Goal: Information Seeking & Learning: Learn about a topic

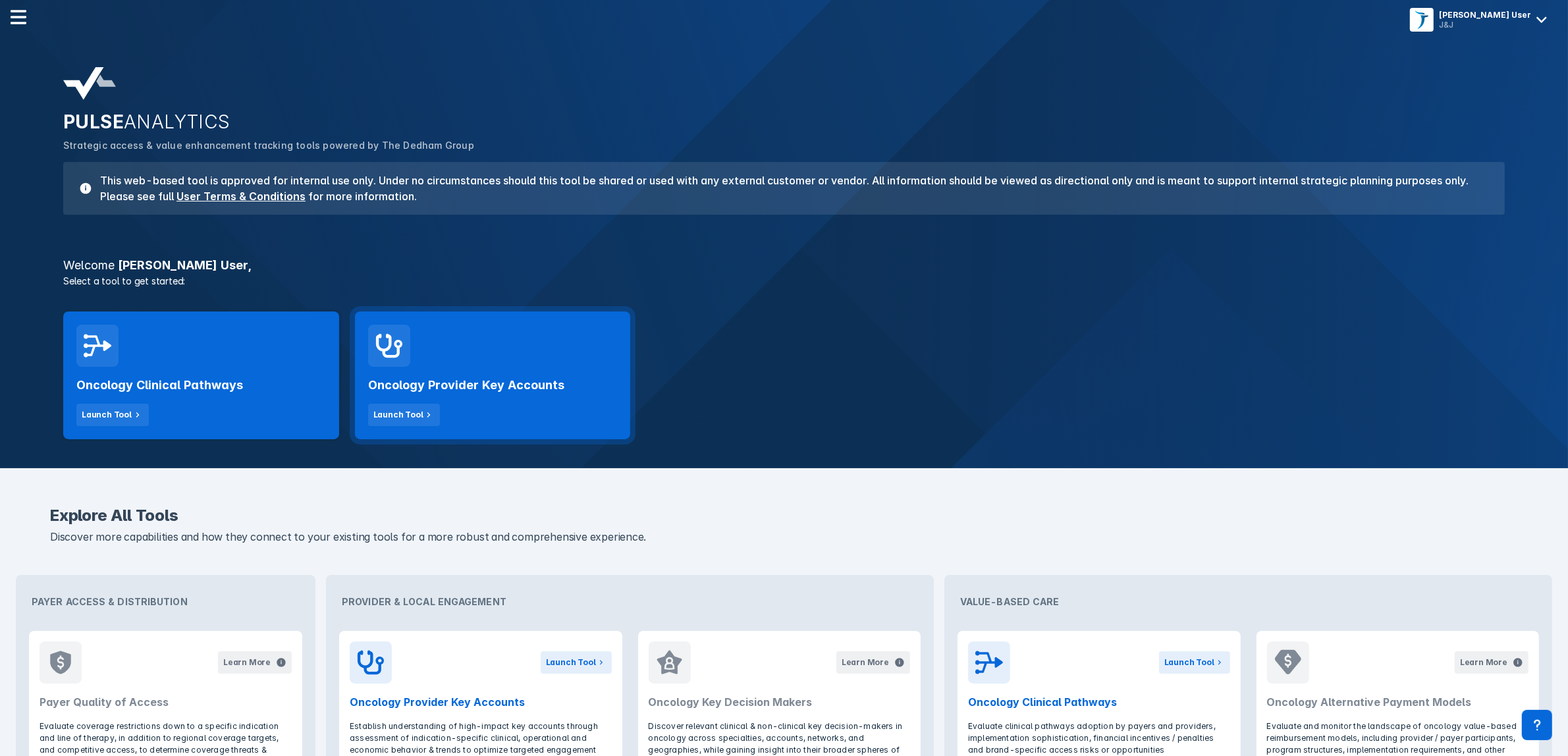
click at [518, 389] on h2 "Oncology Provider Key Accounts" at bounding box center [466, 385] width 196 height 16
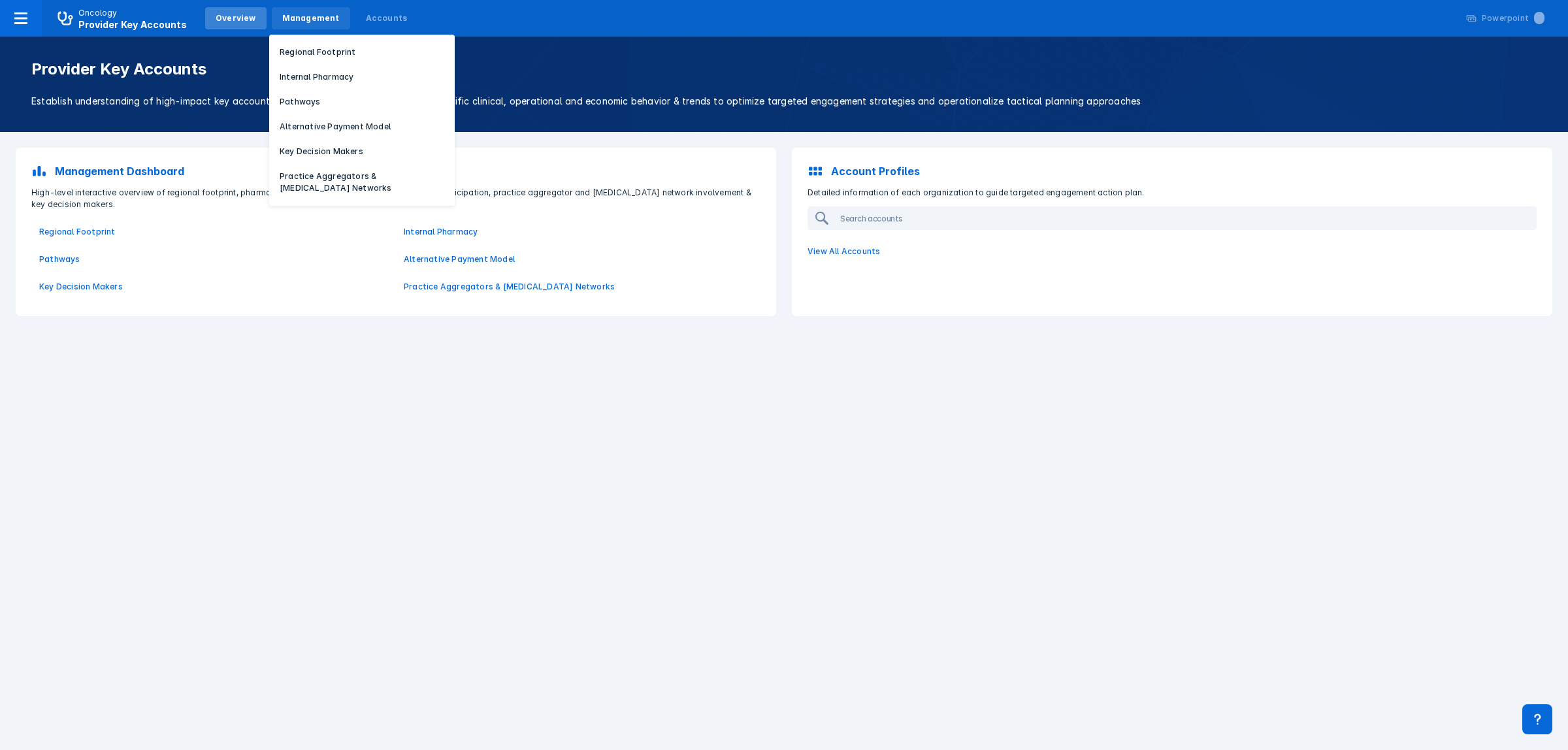
click at [291, 13] on div "Management" at bounding box center [311, 19] width 58 height 12
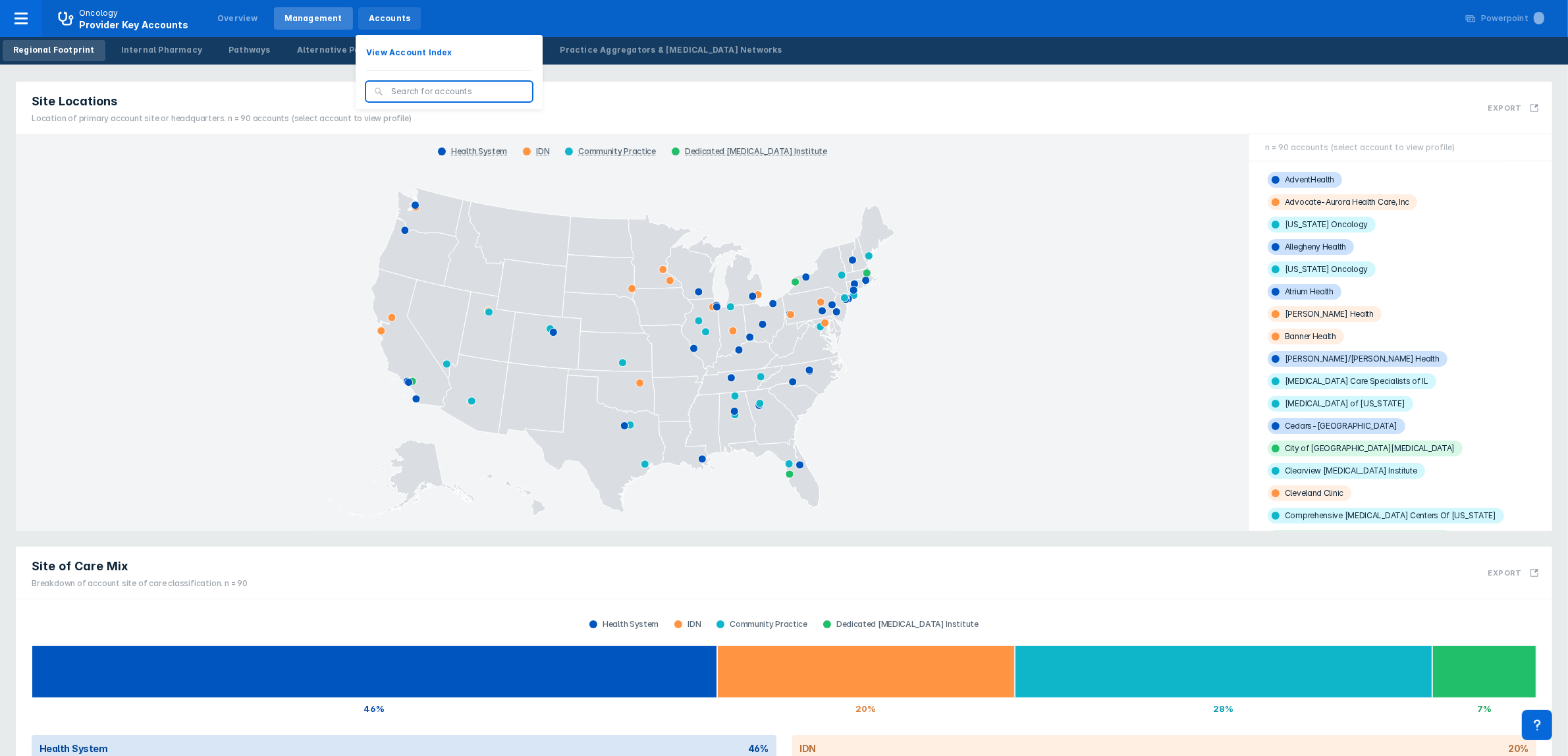
click at [373, 15] on div "Accounts" at bounding box center [390, 19] width 42 height 12
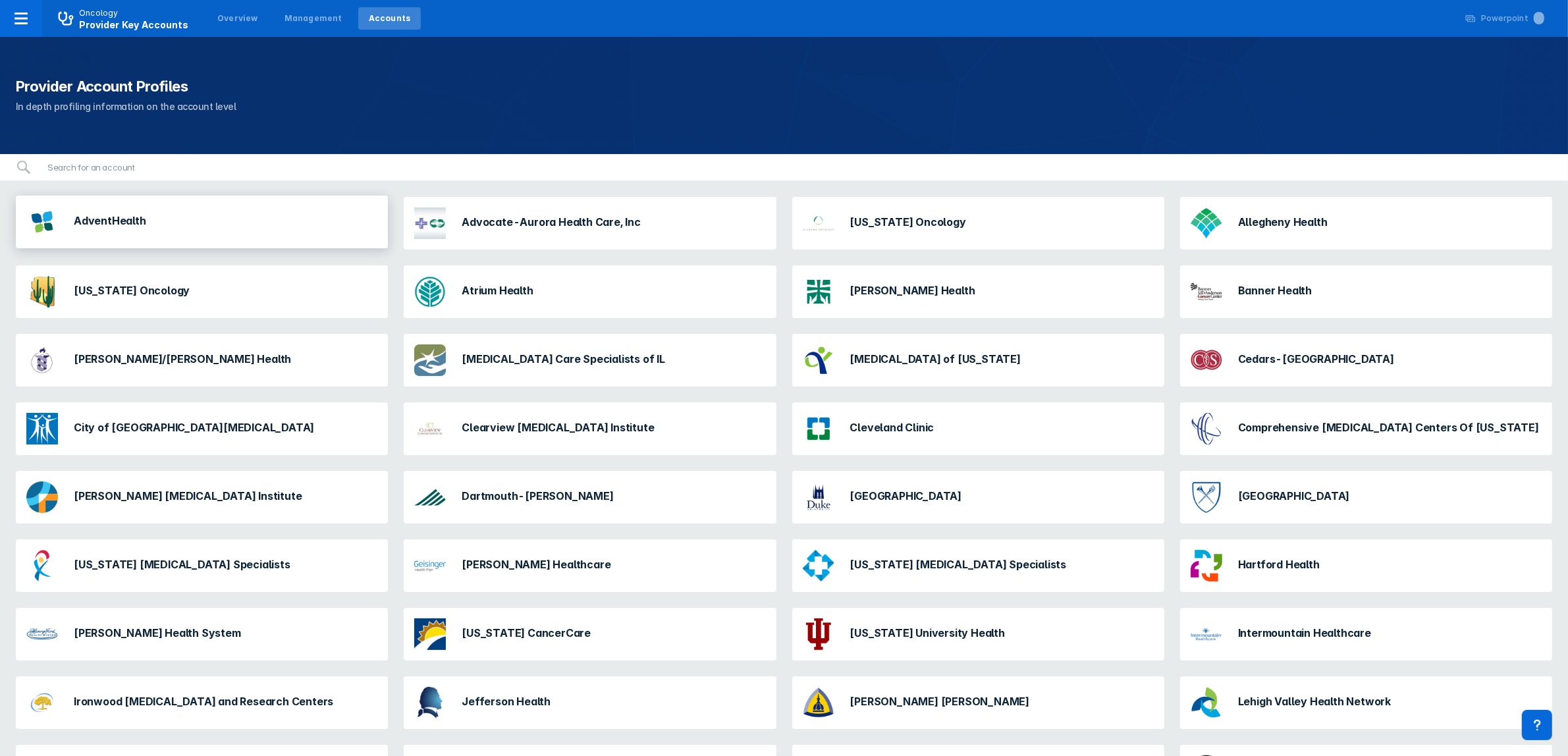
click at [201, 227] on div "AdventHealth" at bounding box center [202, 222] width 372 height 53
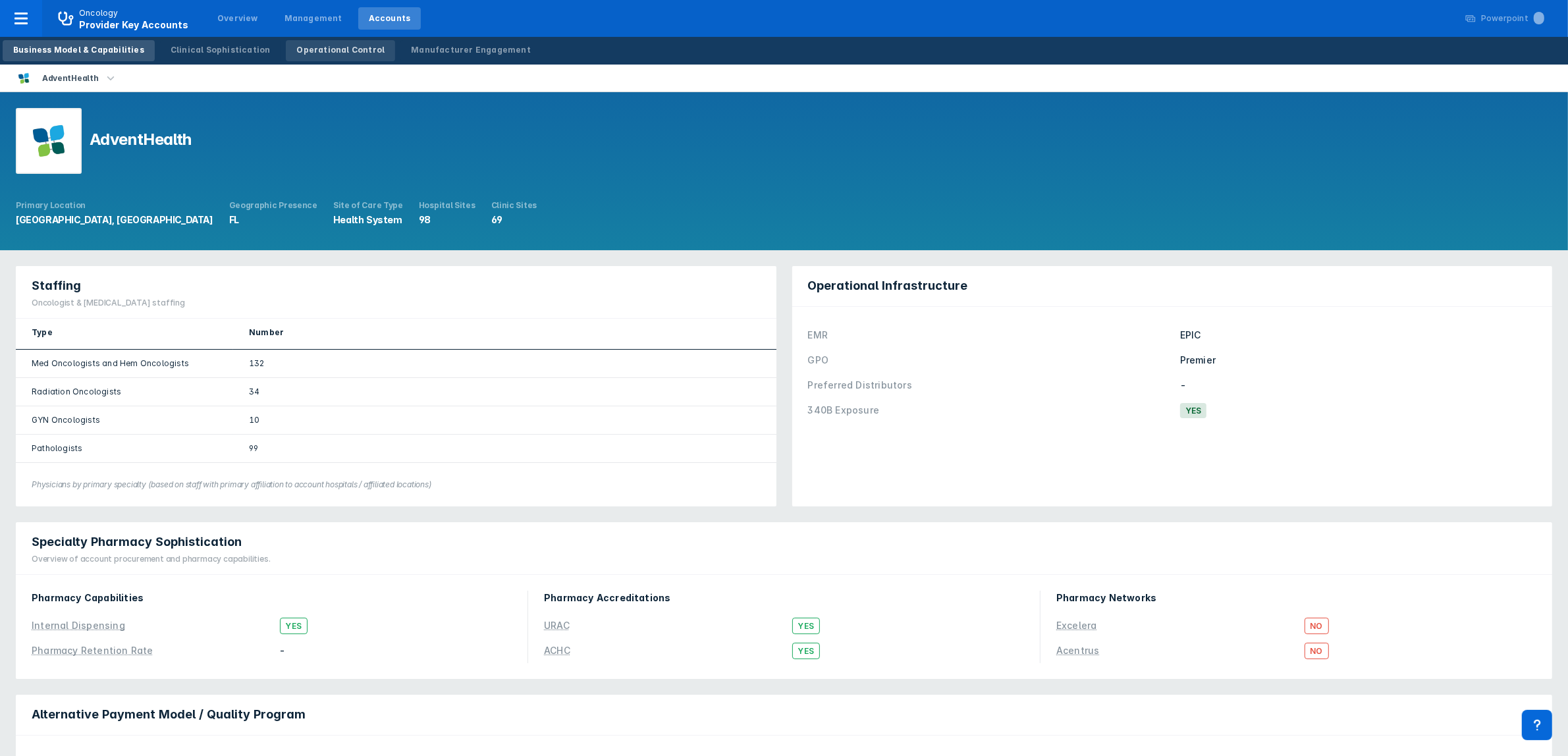
click at [301, 56] on link "Operational Control" at bounding box center [340, 50] width 109 height 21
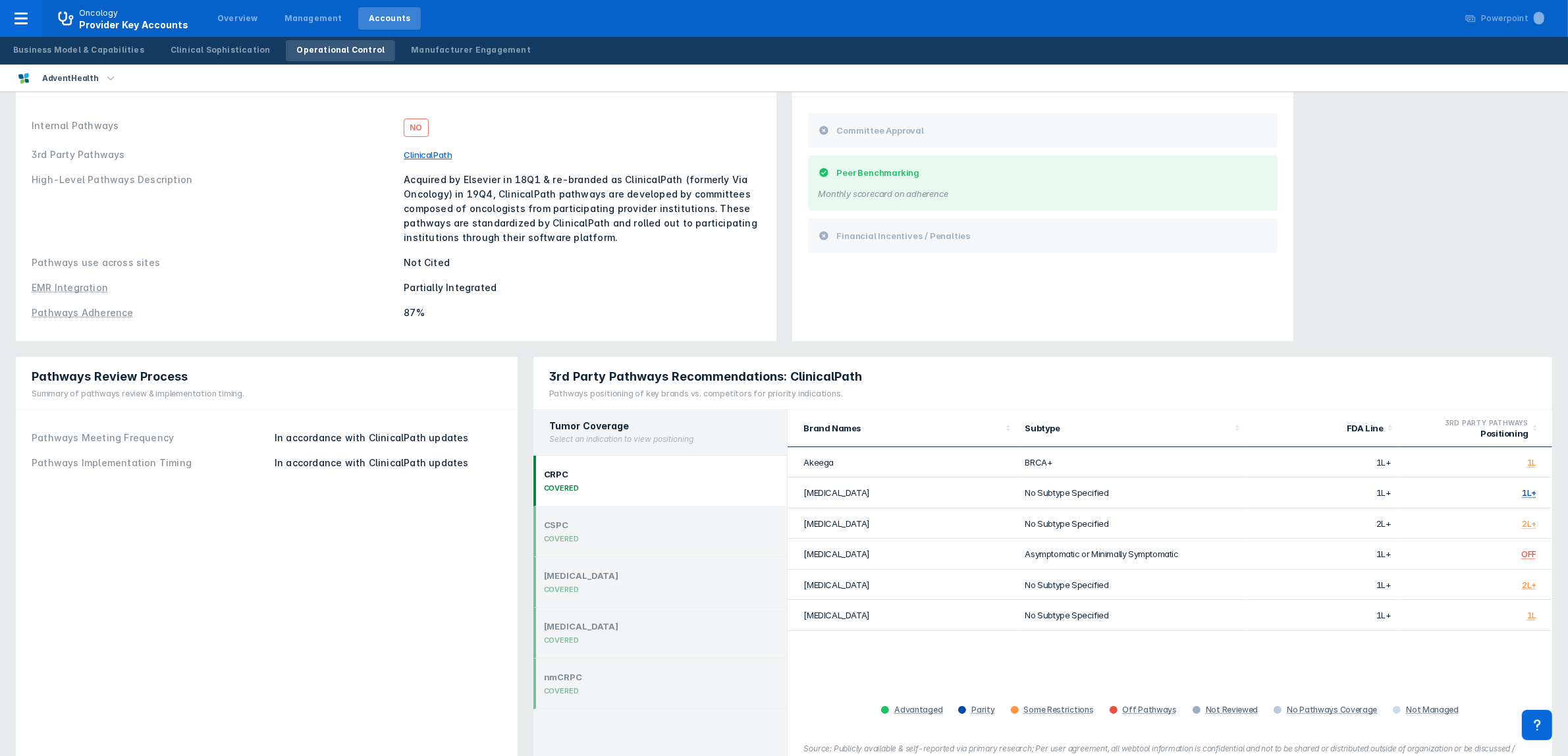
scroll to position [136, 0]
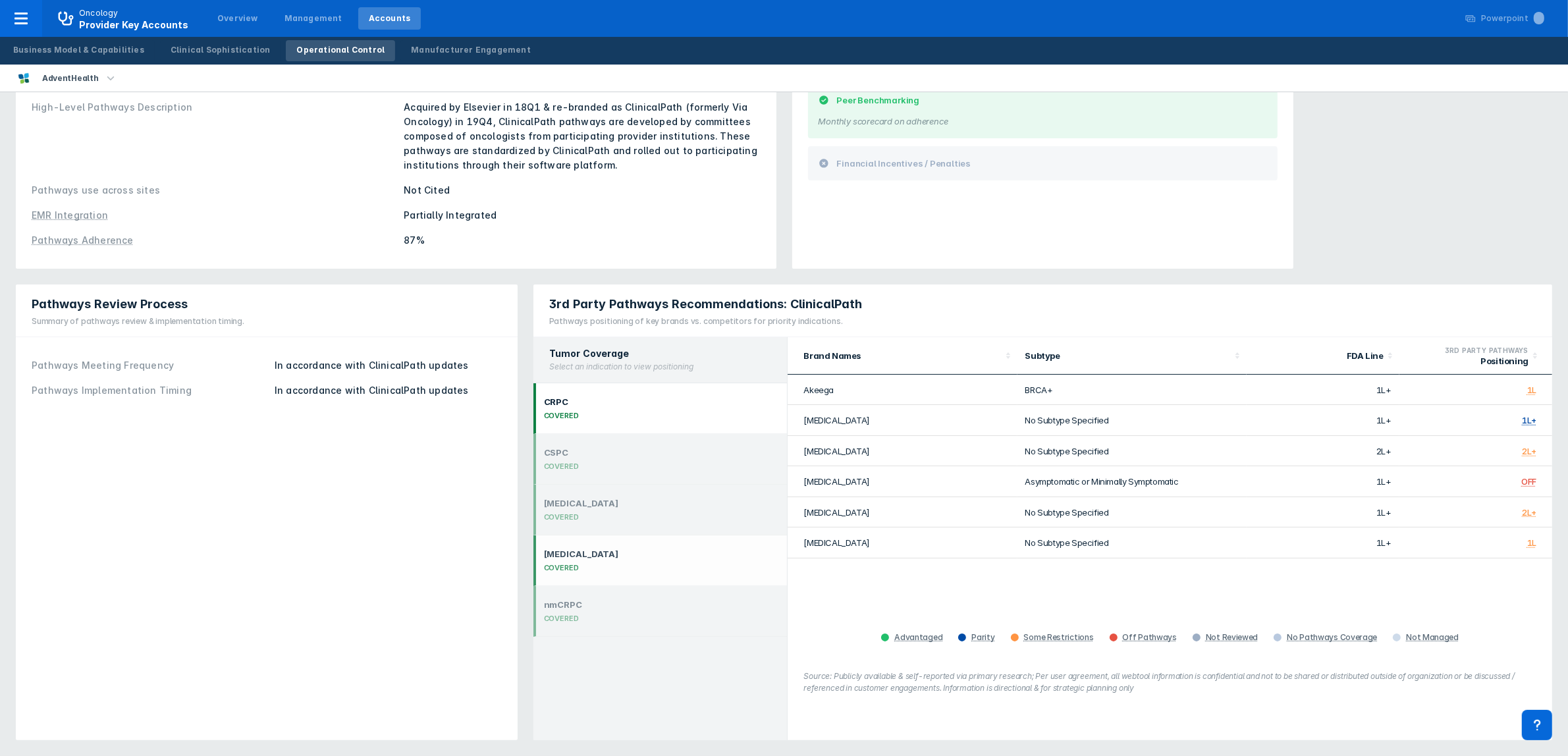
click at [619, 557] on div "NSCLC COVERED" at bounding box center [661, 560] width 254 height 50
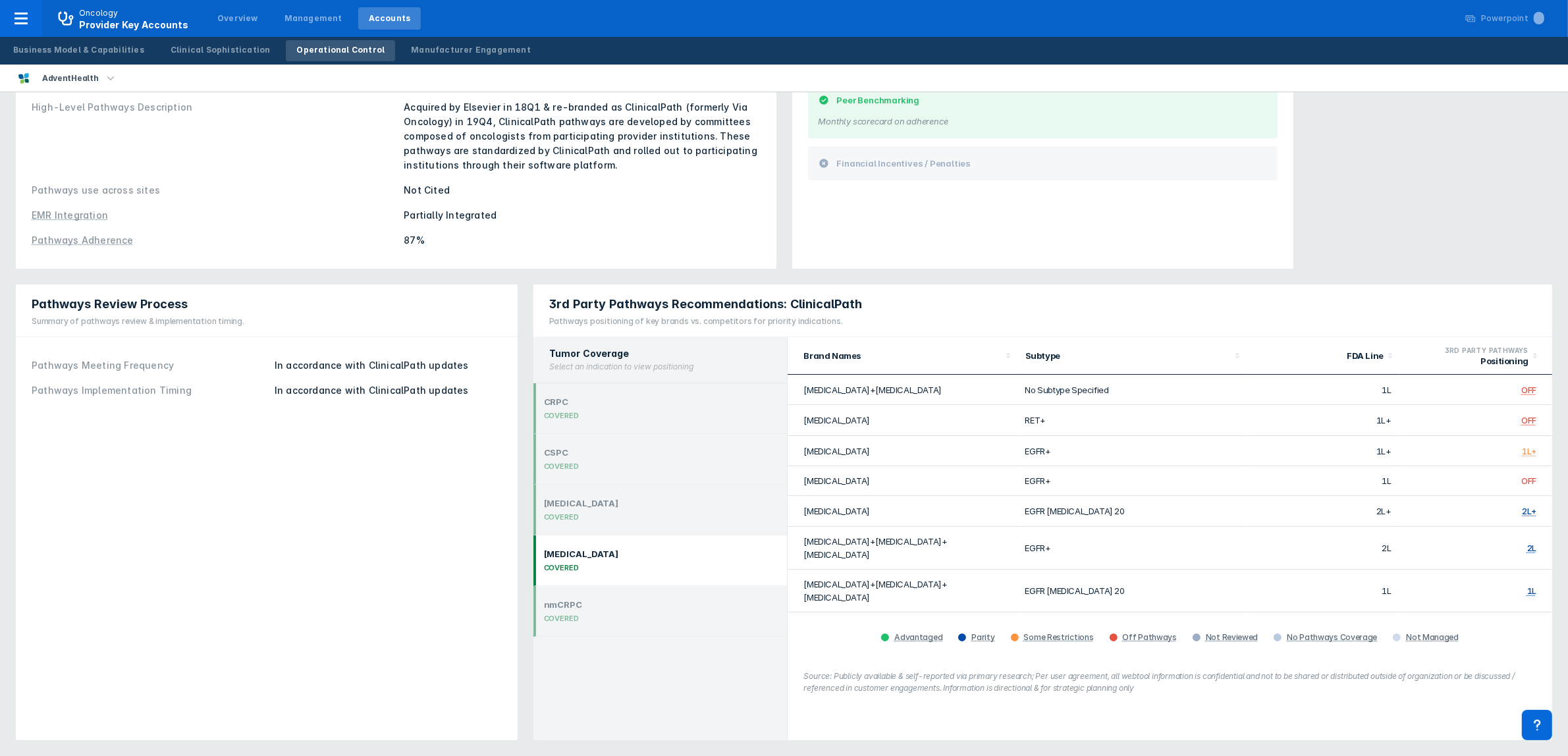
scroll to position [135, 0]
click at [31, 26] on div at bounding box center [20, 18] width 42 height 37
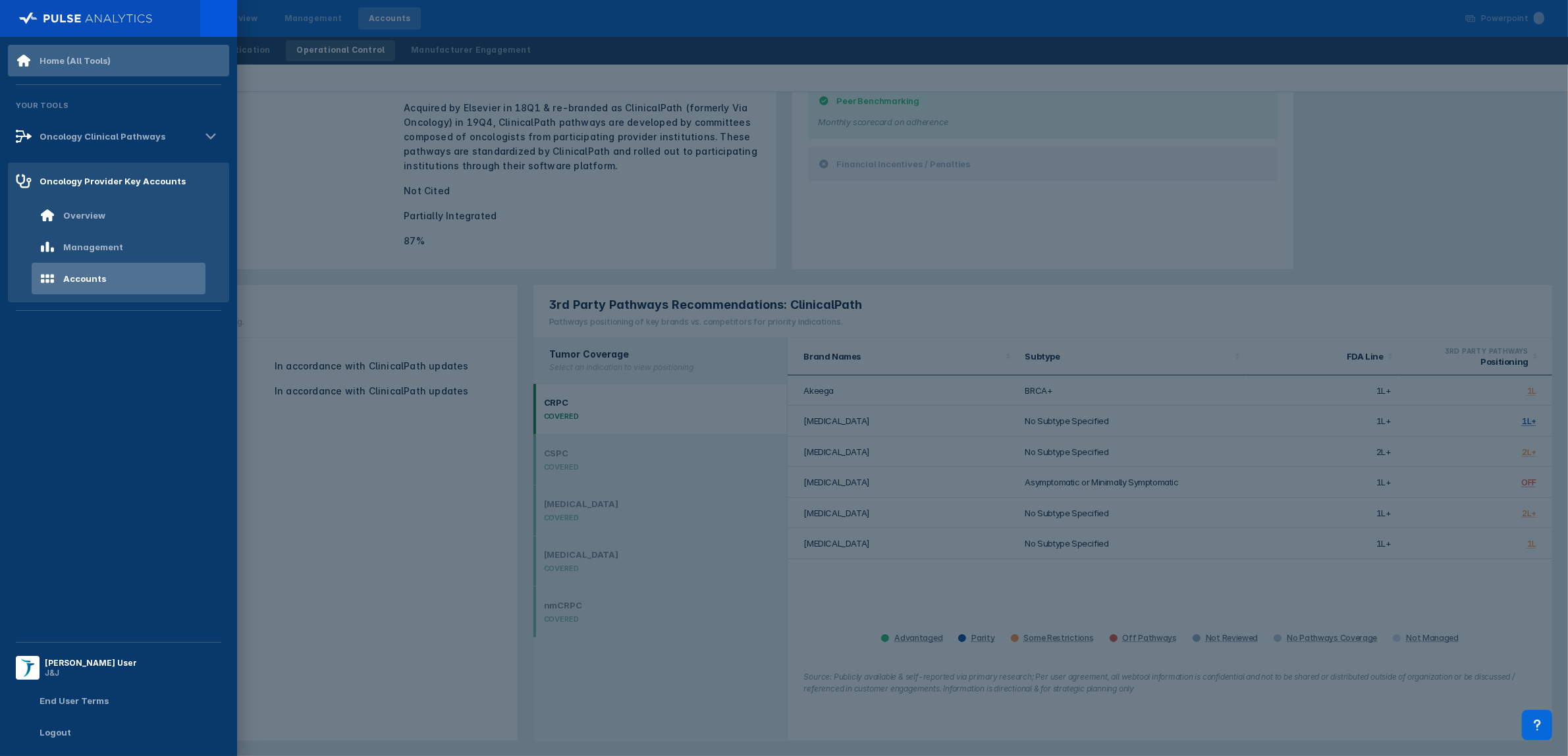
scroll to position [0, 0]
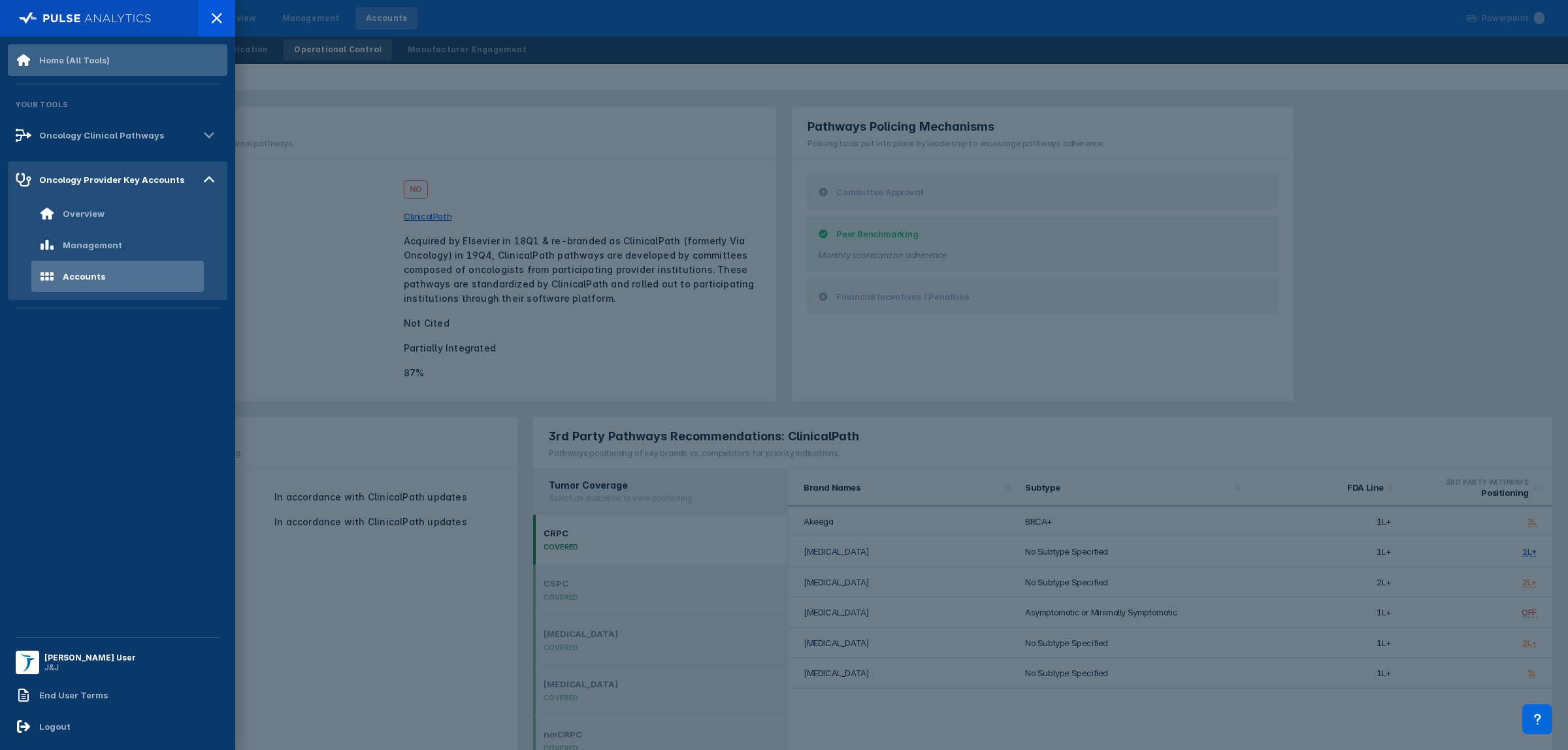
click at [90, 61] on div "Home (All Tools)" at bounding box center [74, 60] width 70 height 10
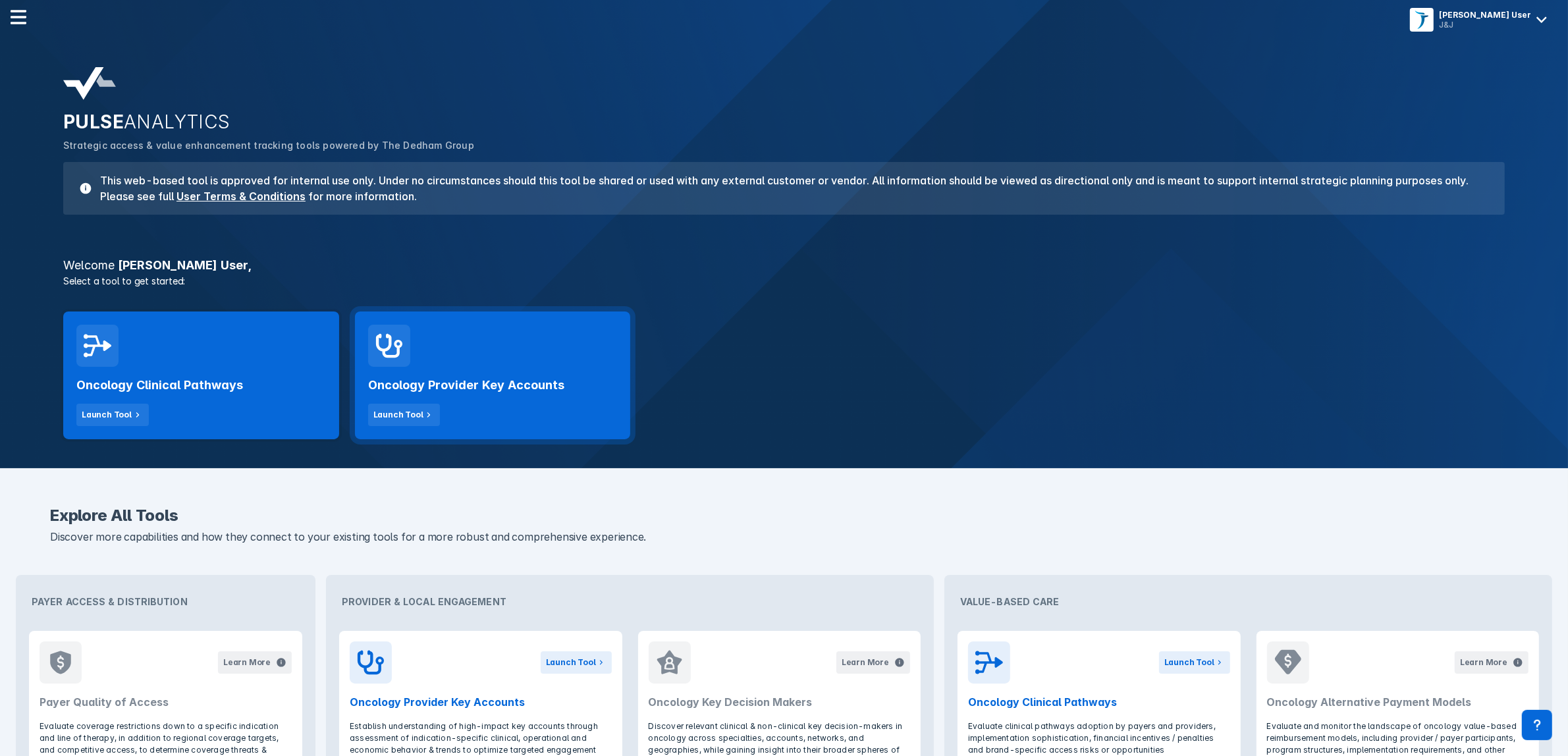
click at [476, 380] on h2 "Oncology Provider Key Accounts" at bounding box center [466, 385] width 196 height 16
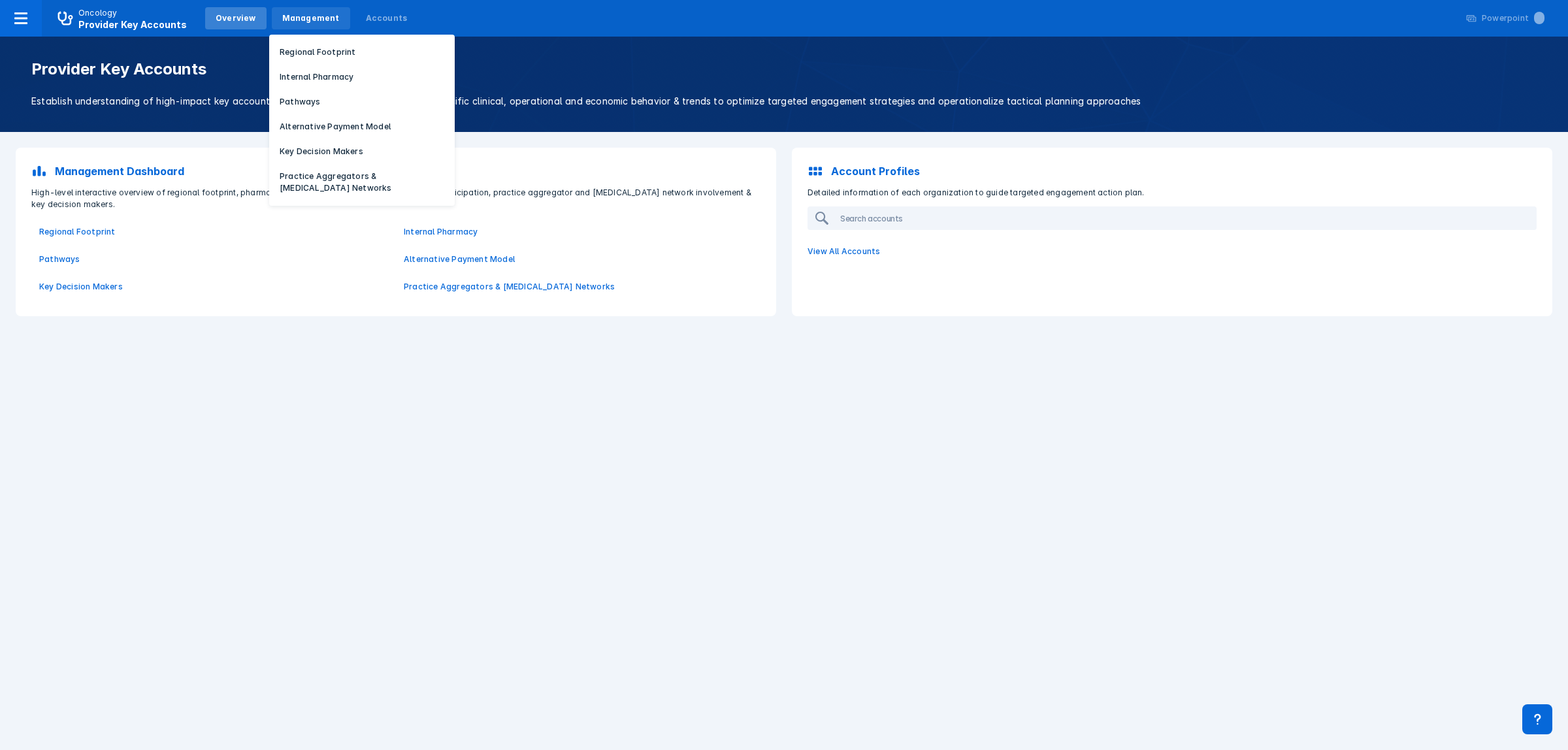
click at [304, 13] on div "Management" at bounding box center [311, 19] width 58 height 12
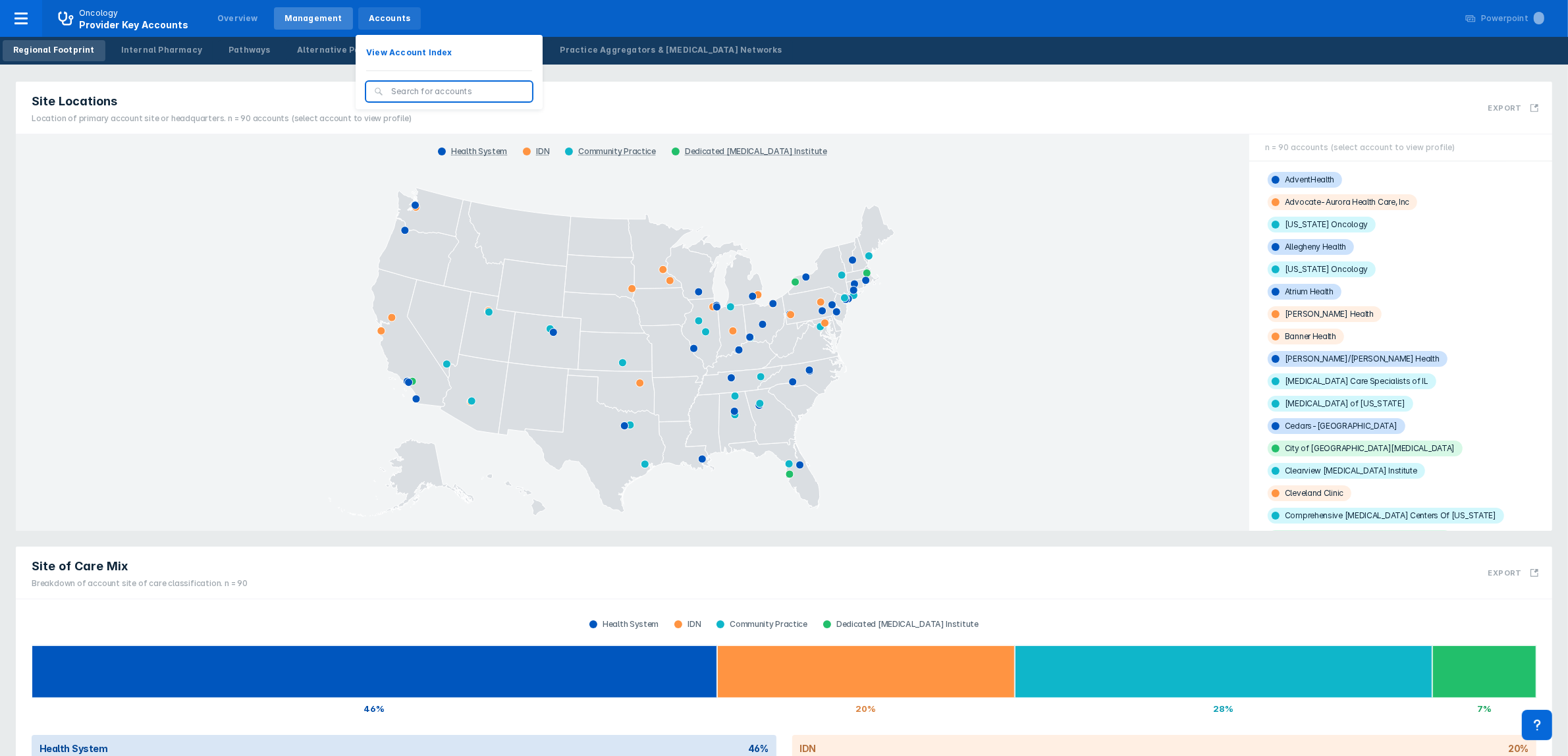
click at [369, 15] on div "Accounts" at bounding box center [390, 19] width 42 height 12
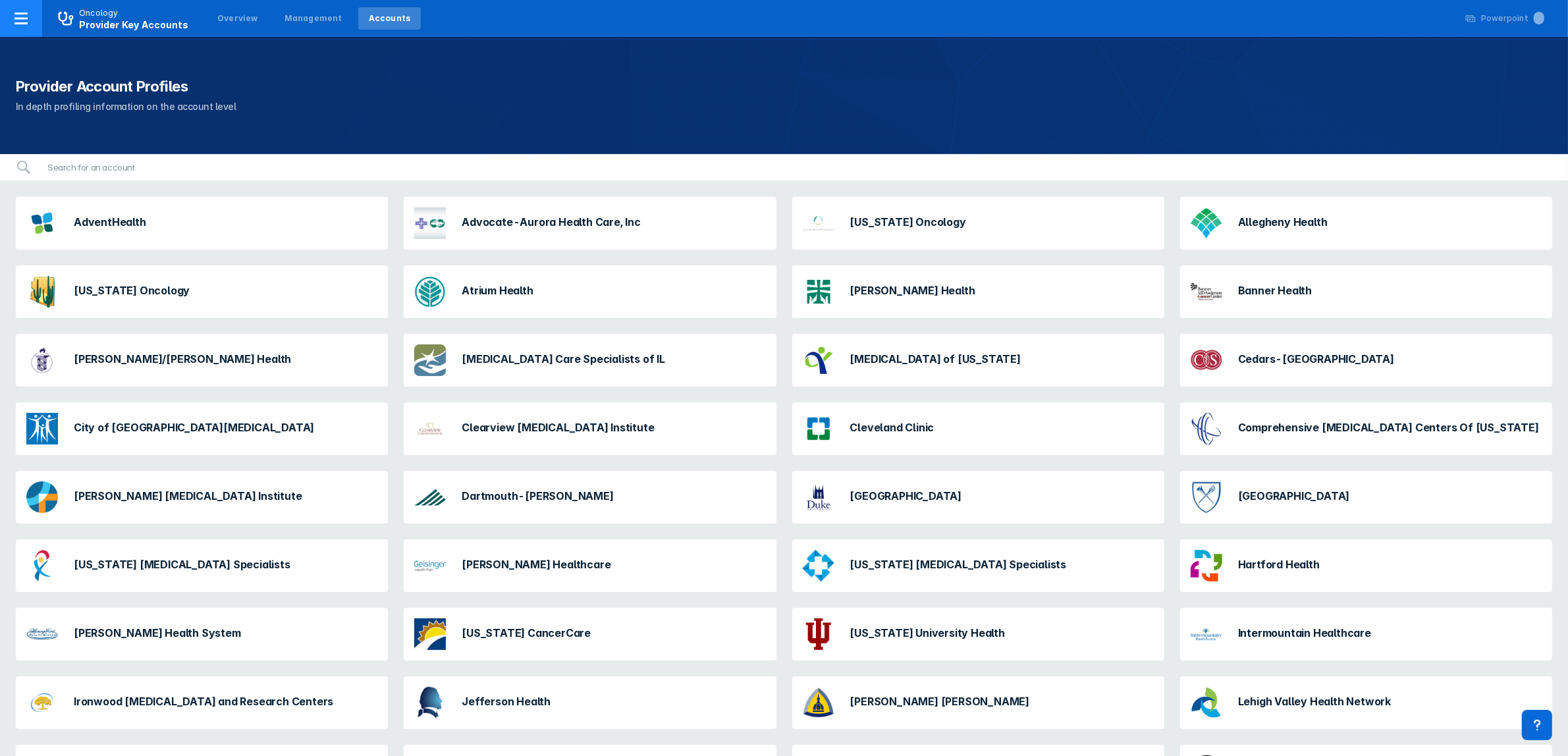
click at [35, 25] on div at bounding box center [20, 18] width 42 height 37
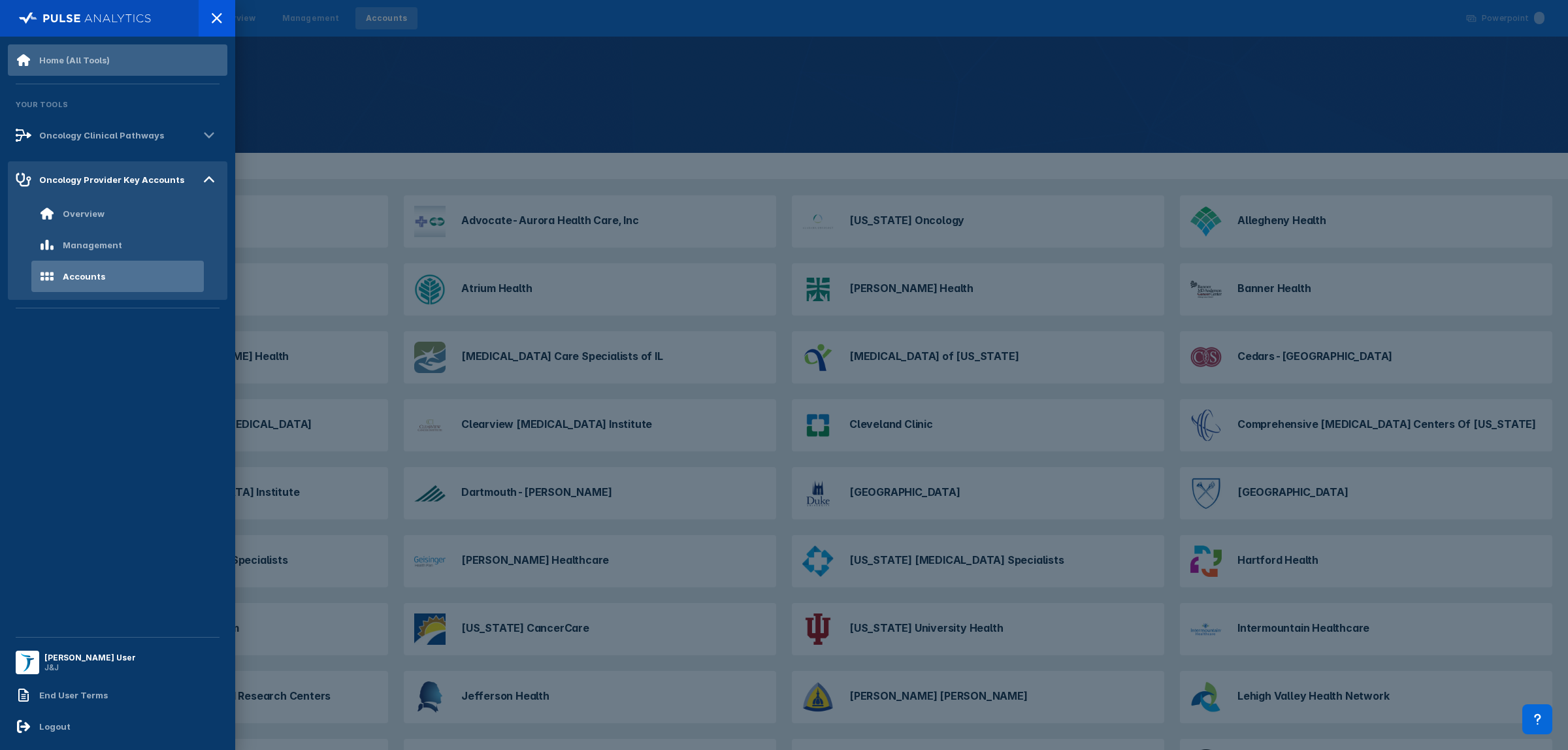
click at [85, 59] on div "Home (All Tools)" at bounding box center [74, 60] width 70 height 10
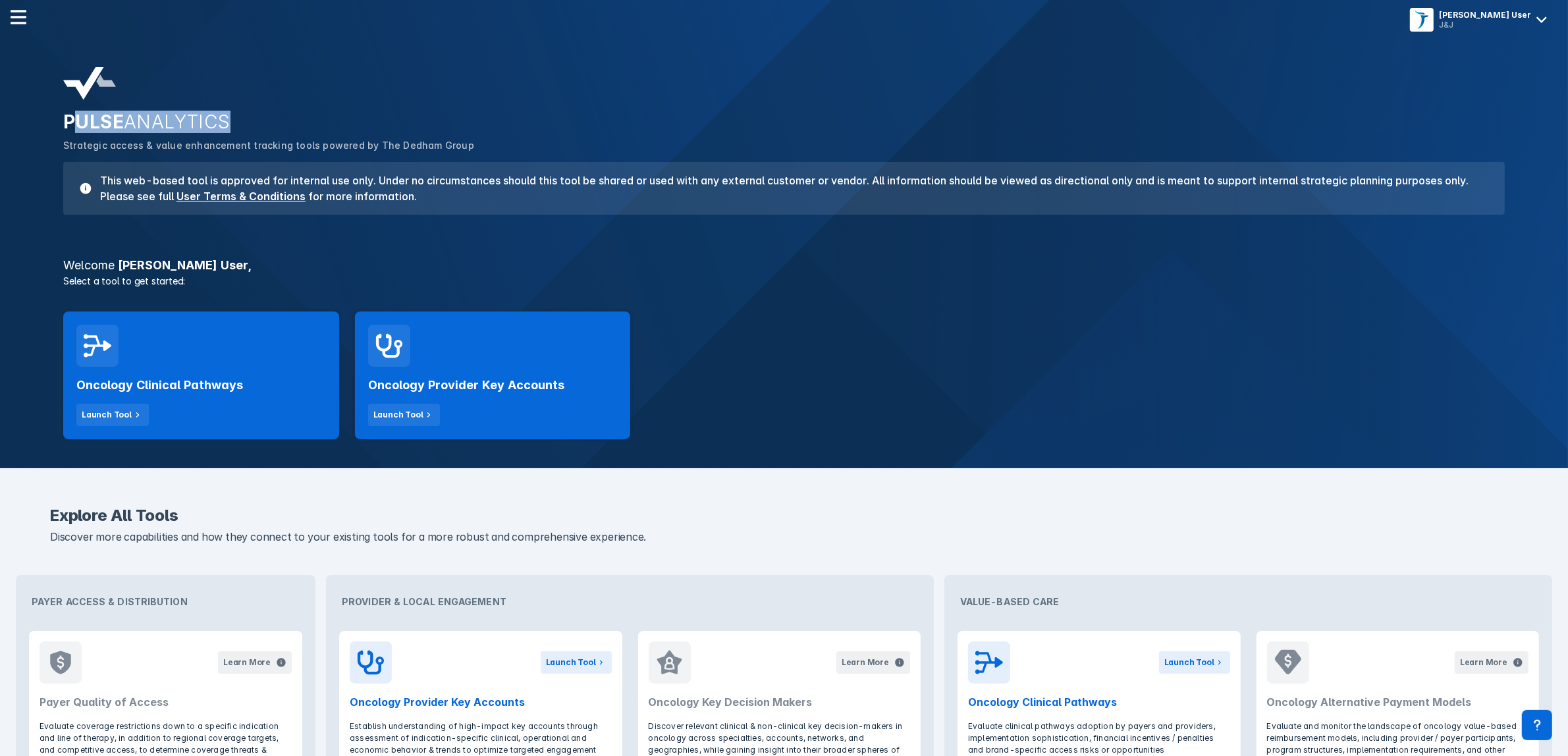
drag, startPoint x: 259, startPoint y: 123, endPoint x: 76, endPoint y: 129, distance: 183.1
click at [76, 129] on h2 "PULSE ANALYTICS" at bounding box center [784, 122] width 1442 height 22
click at [216, 119] on span "ANALYTICS" at bounding box center [176, 122] width 107 height 22
drag, startPoint x: 454, startPoint y: 143, endPoint x: 369, endPoint y: 146, distance: 85.1
click at [369, 146] on p "Strategic access & value enhancement tracking tools powered by The Dedham Group" at bounding box center [784, 145] width 1442 height 14
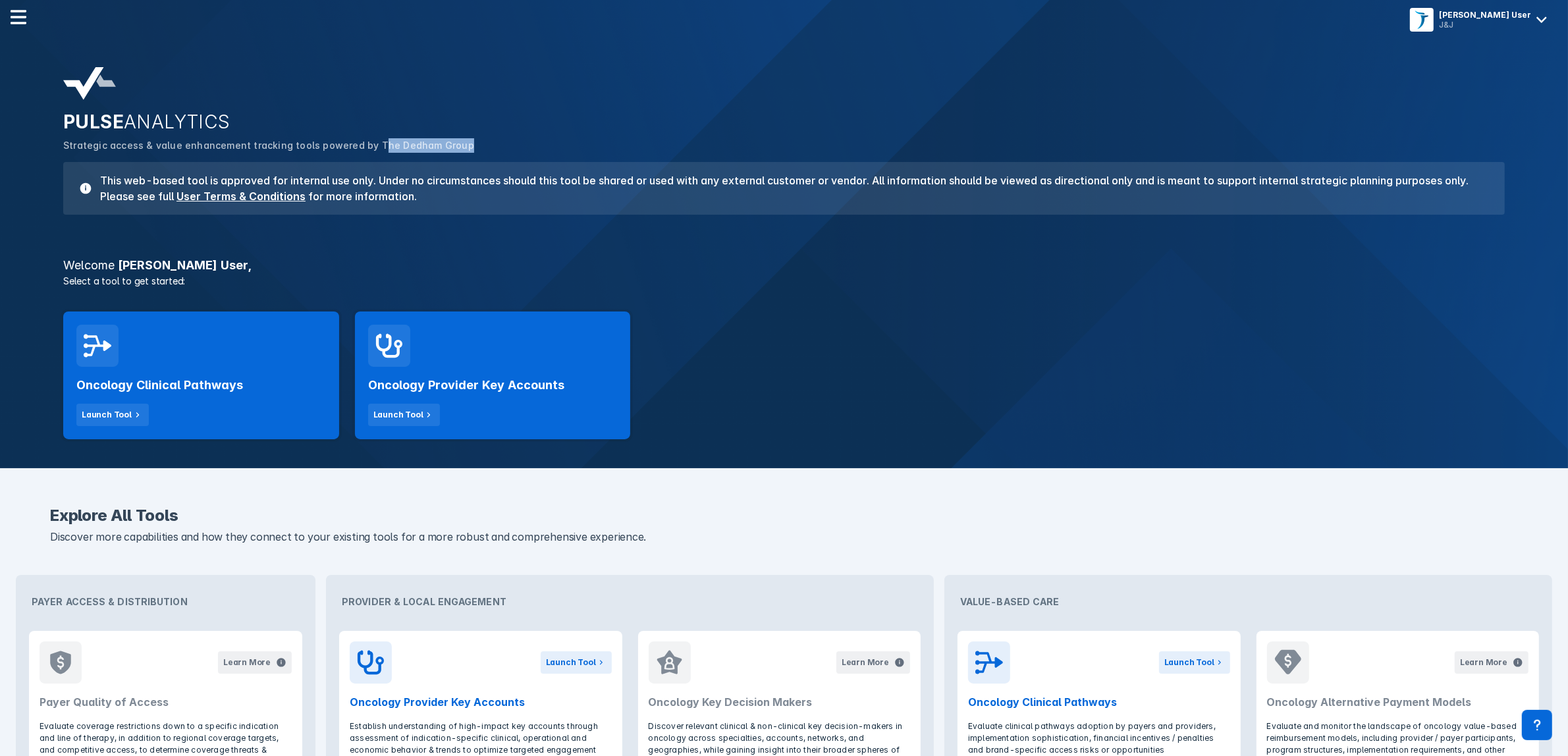
click at [455, 141] on p "Strategic access & value enhancement tracking tools powered by The Dedham Group" at bounding box center [784, 145] width 1442 height 14
click at [553, 382] on h2 "Oncology Provider Key Accounts" at bounding box center [466, 385] width 196 height 16
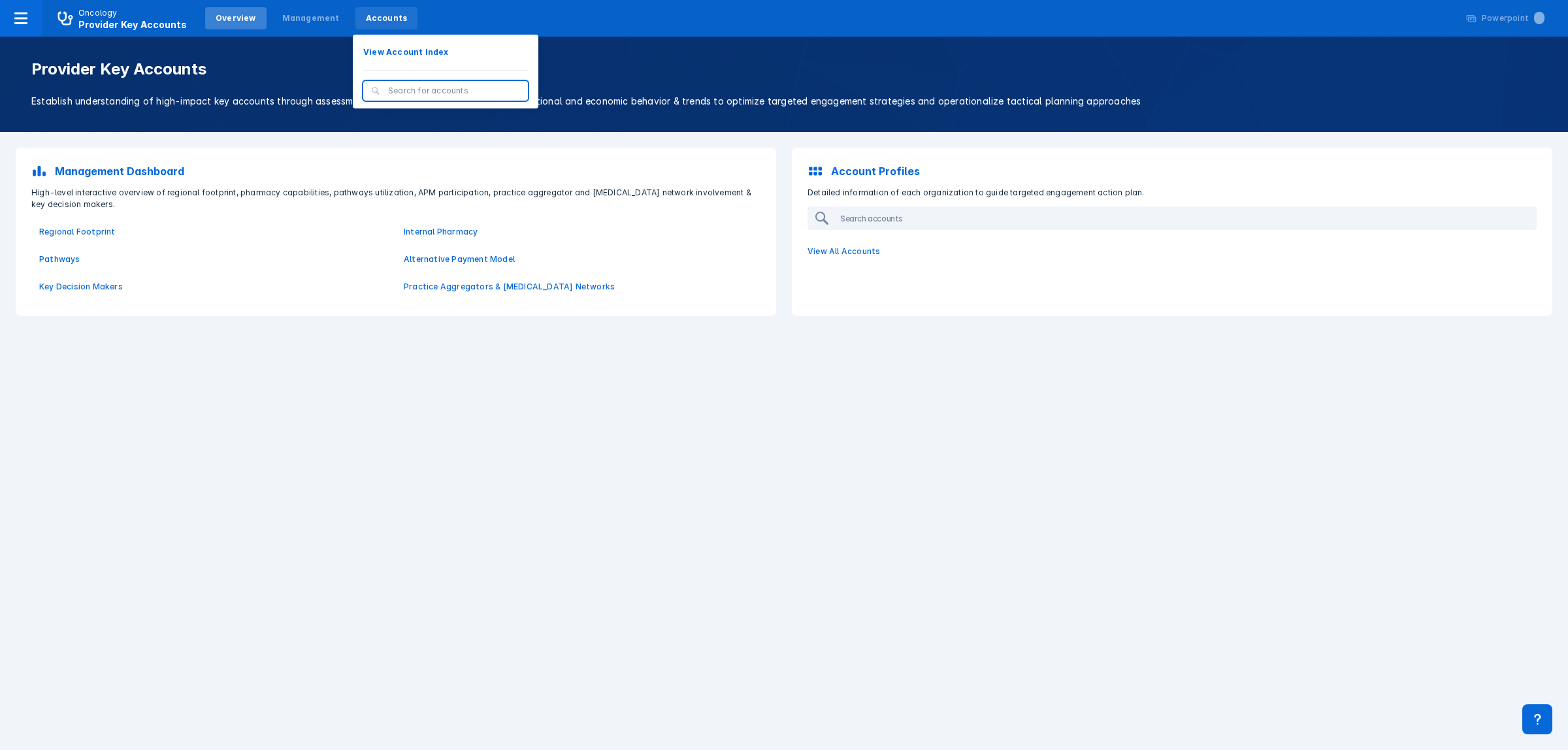
click at [366, 14] on div "Accounts" at bounding box center [387, 19] width 41 height 12
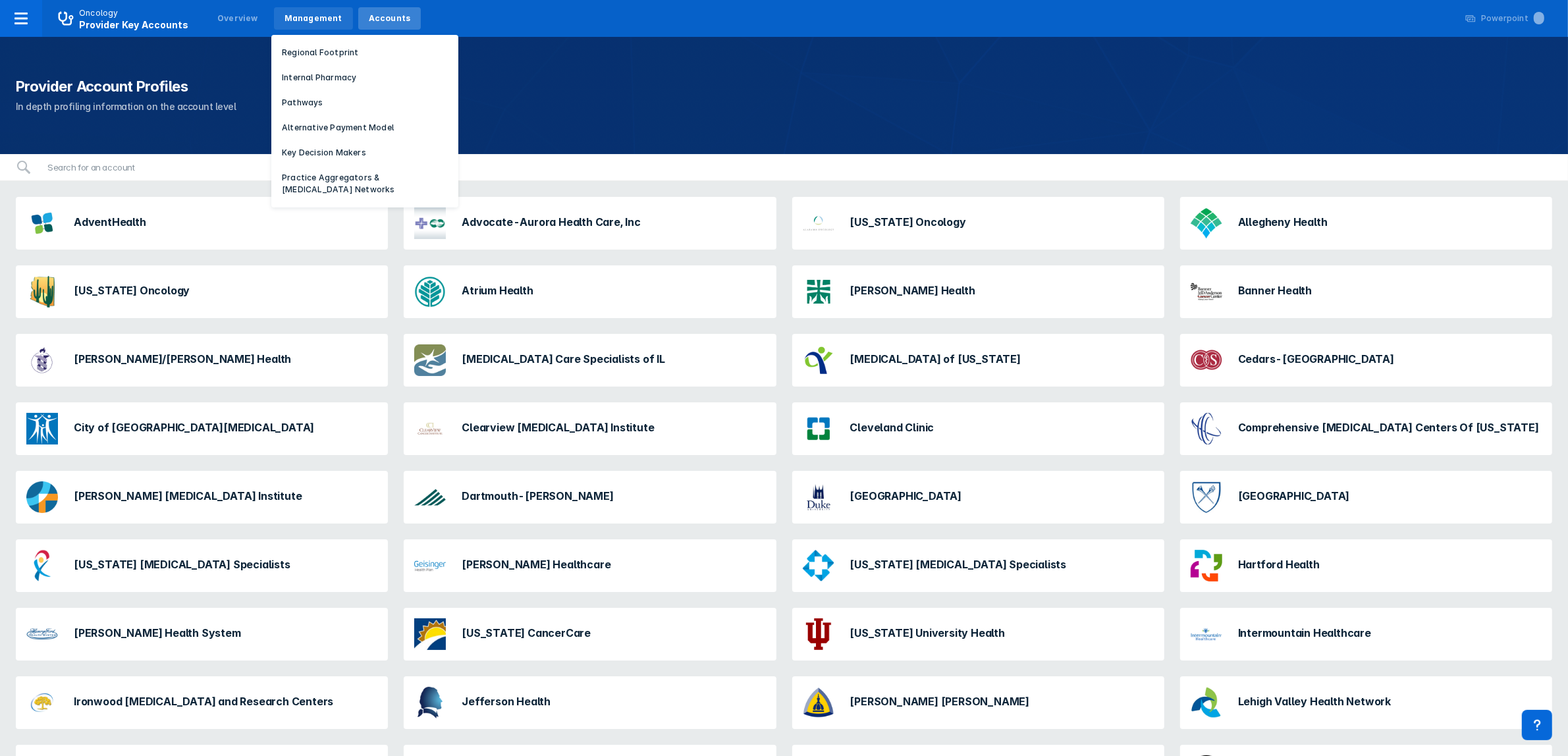
click at [298, 21] on div "Management" at bounding box center [314, 19] width 58 height 12
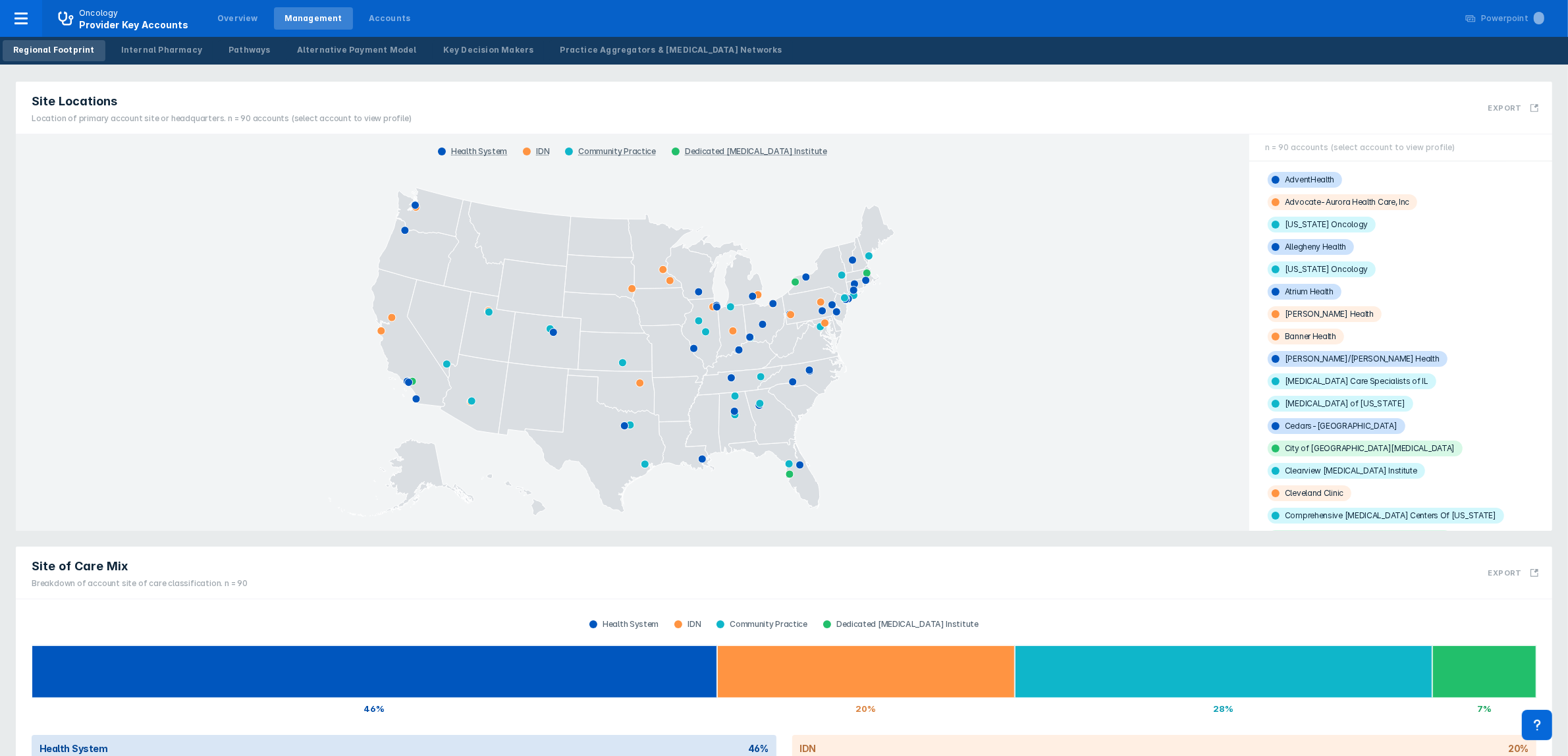
scroll to position [17, 0]
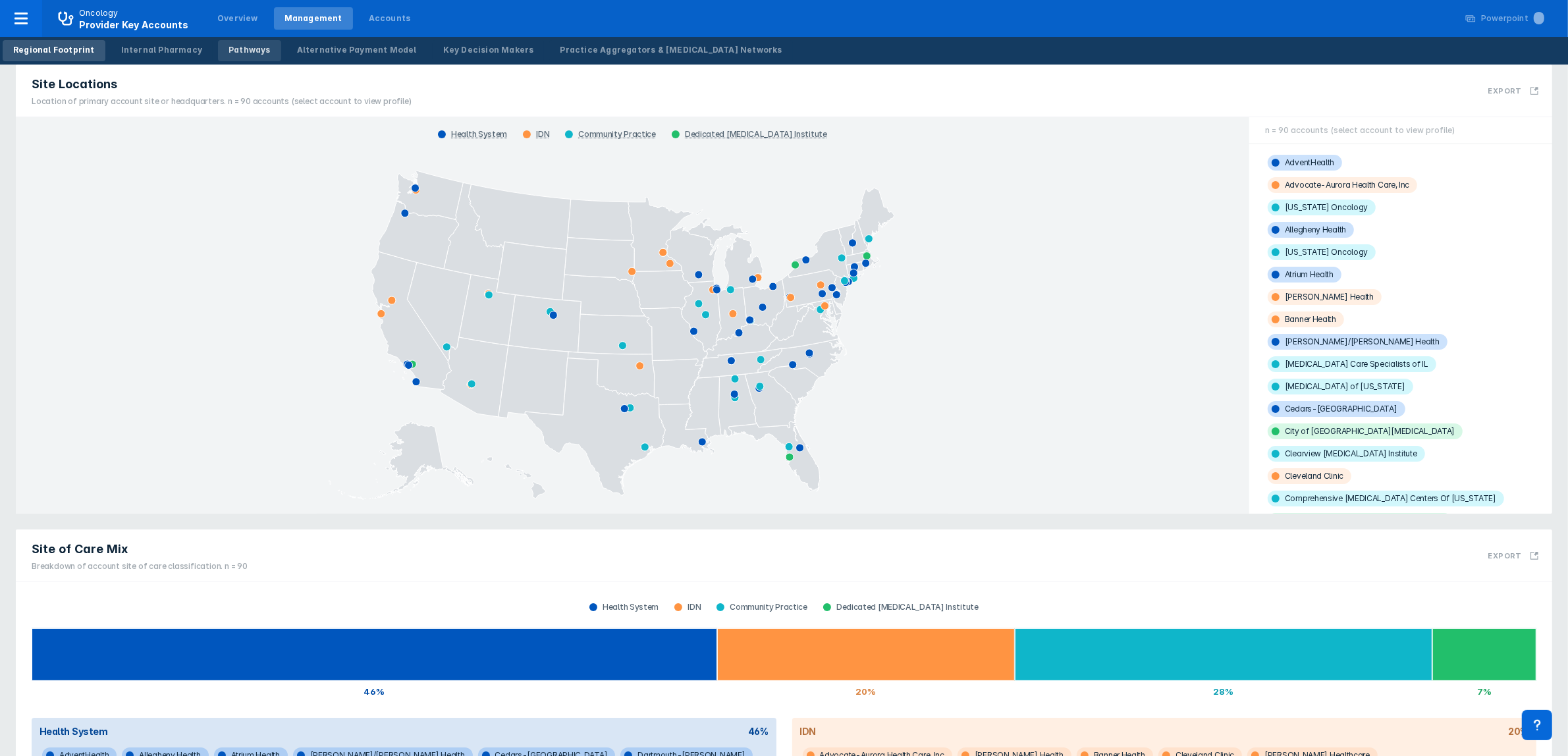
click at [229, 53] on div "Pathways" at bounding box center [249, 50] width 42 height 12
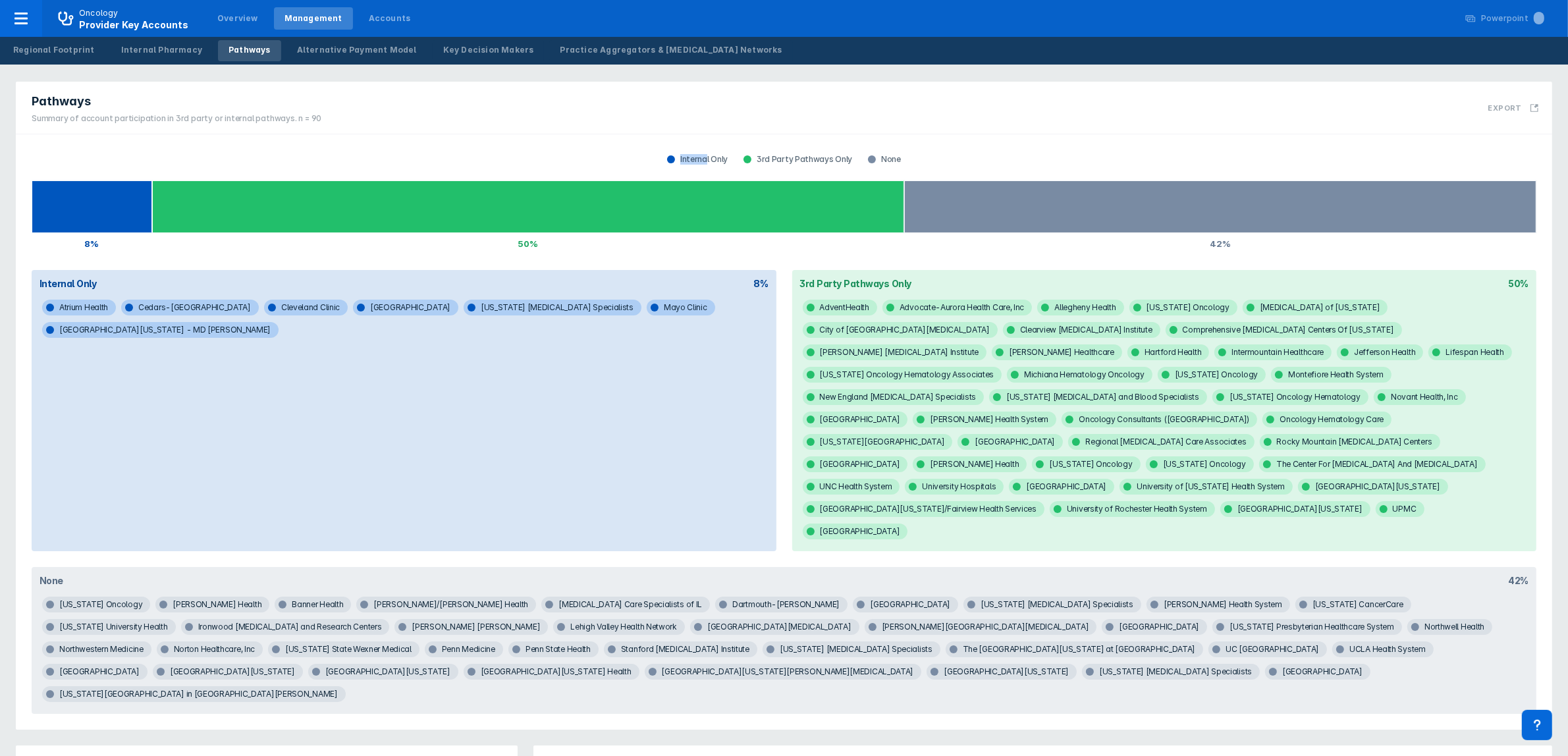
drag, startPoint x: 730, startPoint y: 156, endPoint x: 707, endPoint y: 158, distance: 23.1
click at [707, 158] on div "Internal Only" at bounding box center [697, 159] width 77 height 10
click at [683, 142] on div "Internal Only 3rd Party Pathways Only None 8% 50% 42%" at bounding box center [784, 202] width 1520 height 120
drag, startPoint x: 848, startPoint y: 160, endPoint x: 807, endPoint y: 164, distance: 41.2
click at [807, 164] on div "3rd Party Pathways Only" at bounding box center [798, 159] width 124 height 10
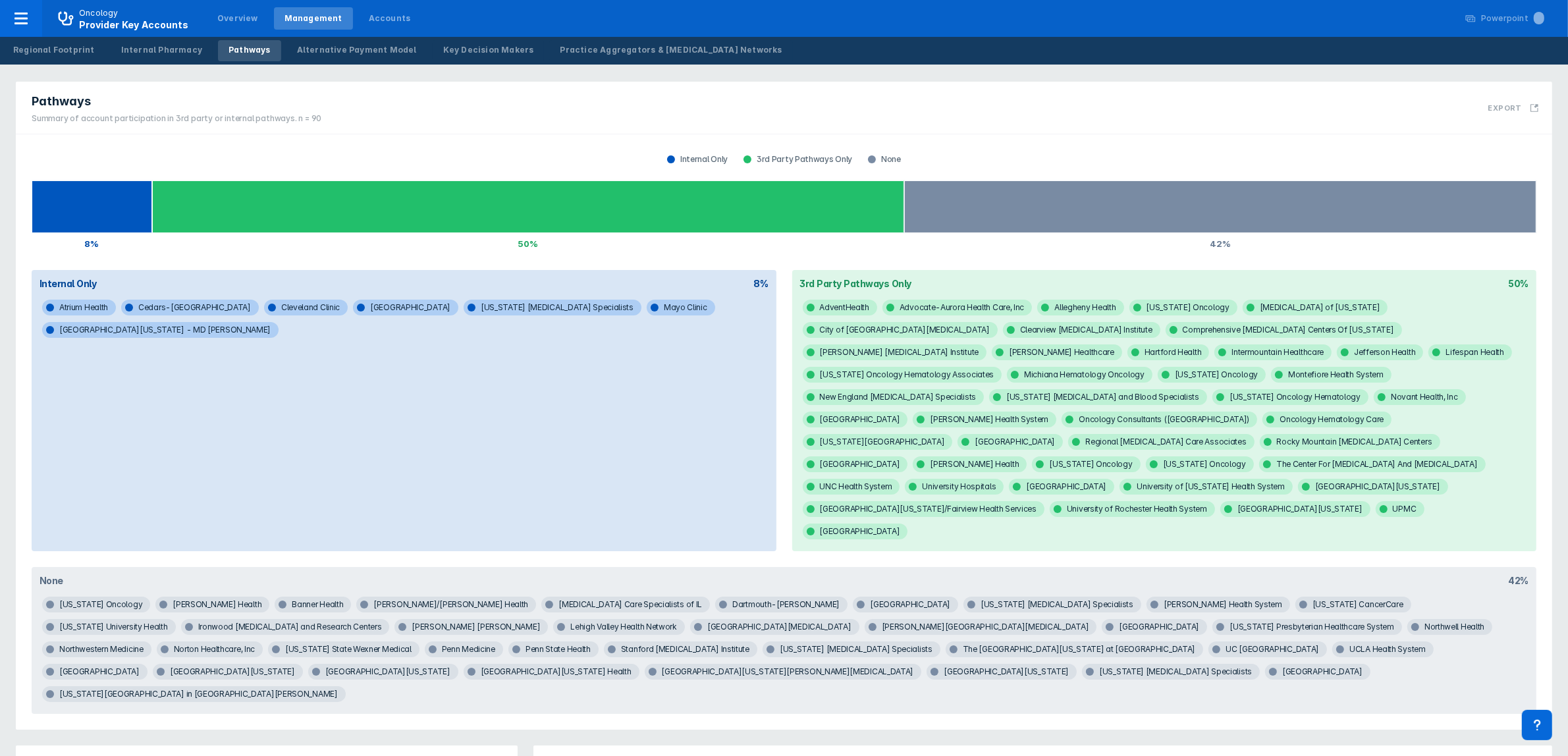
click at [1062, 143] on div "Internal Only 3rd Party Pathways Only None 8% 50% 42%" at bounding box center [784, 202] width 1520 height 120
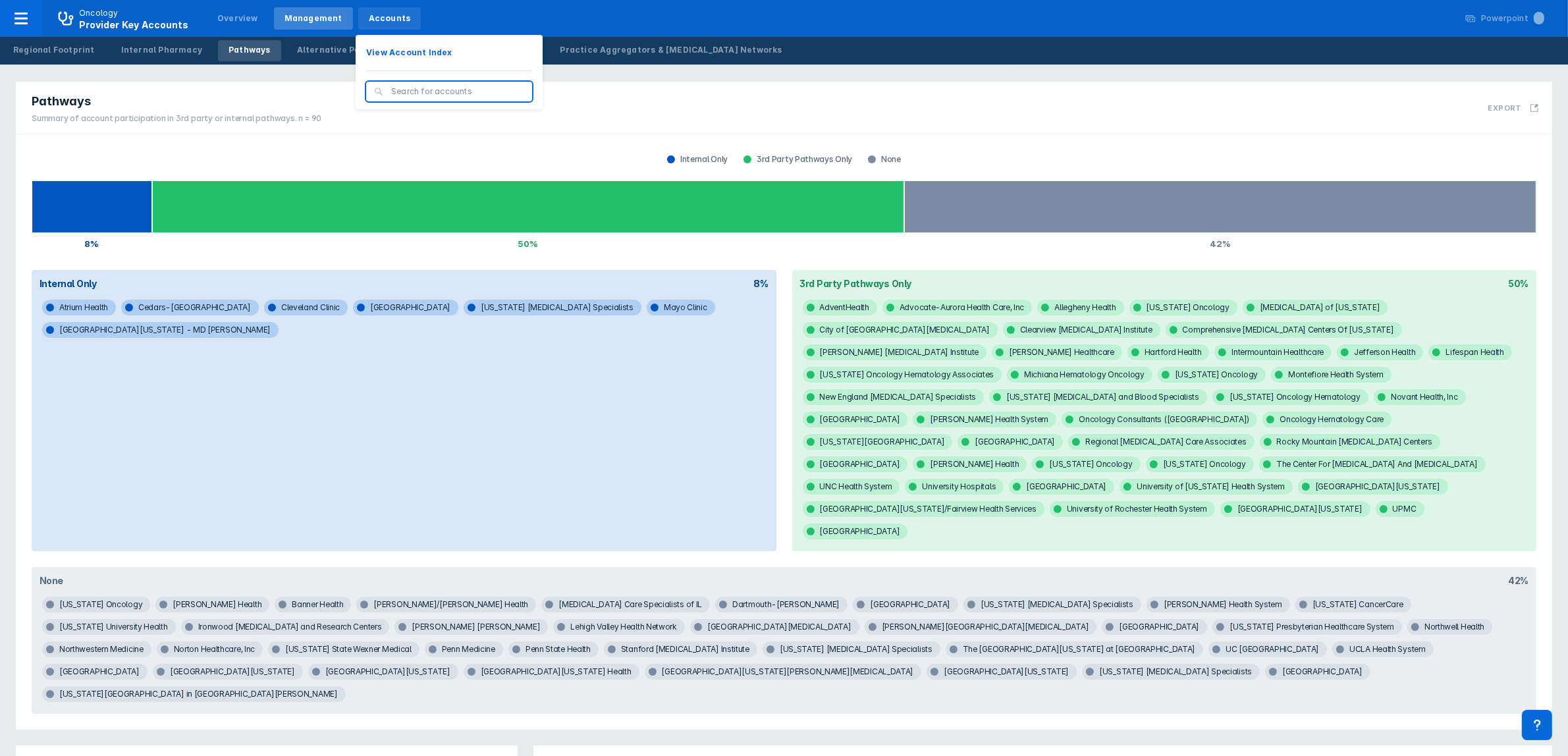
drag, startPoint x: 370, startPoint y: 14, endPoint x: 373, endPoint y: 20, distance: 6.7
click at [370, 14] on div "Accounts" at bounding box center [390, 19] width 42 height 12
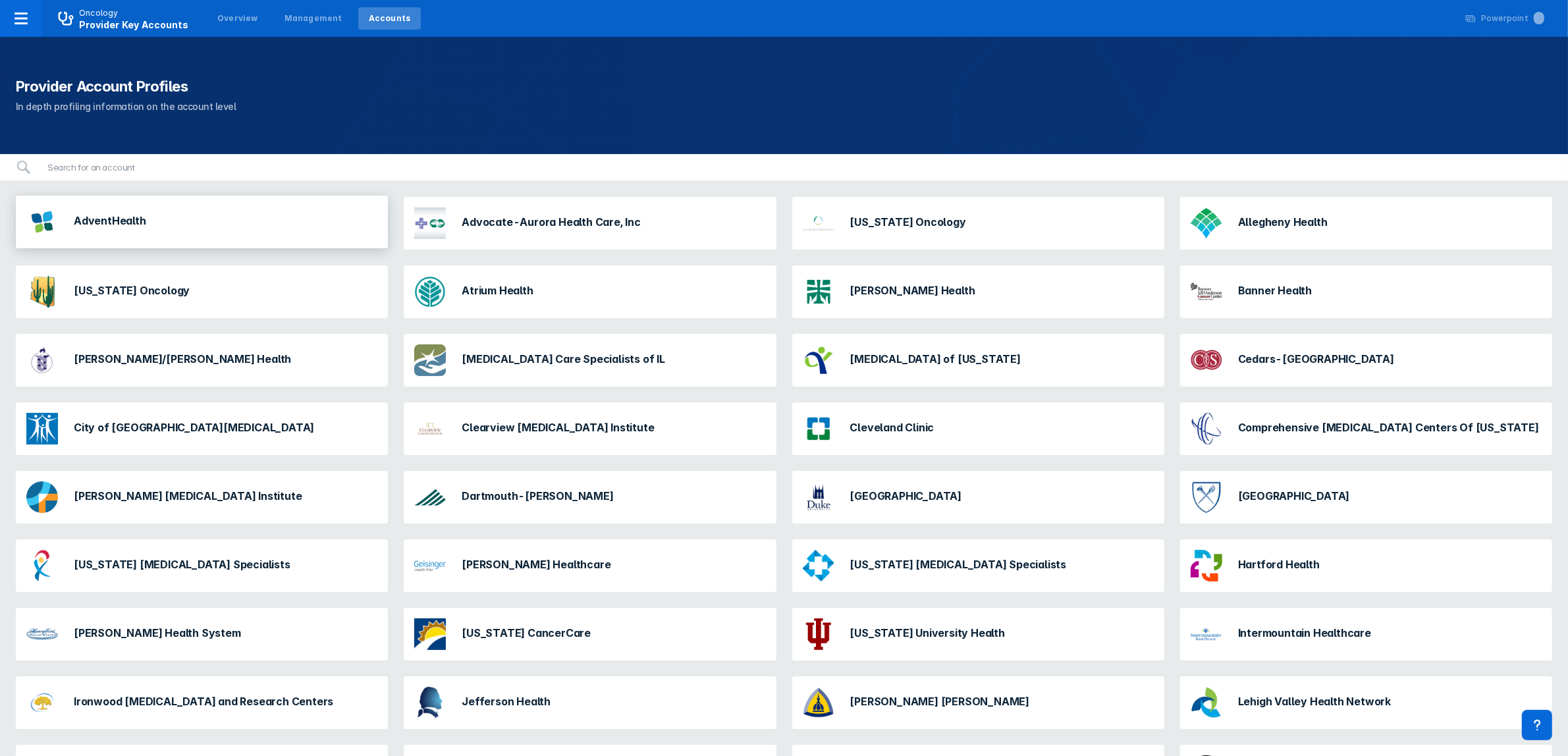
click at [234, 229] on div "AdventHealth" at bounding box center [202, 222] width 372 height 53
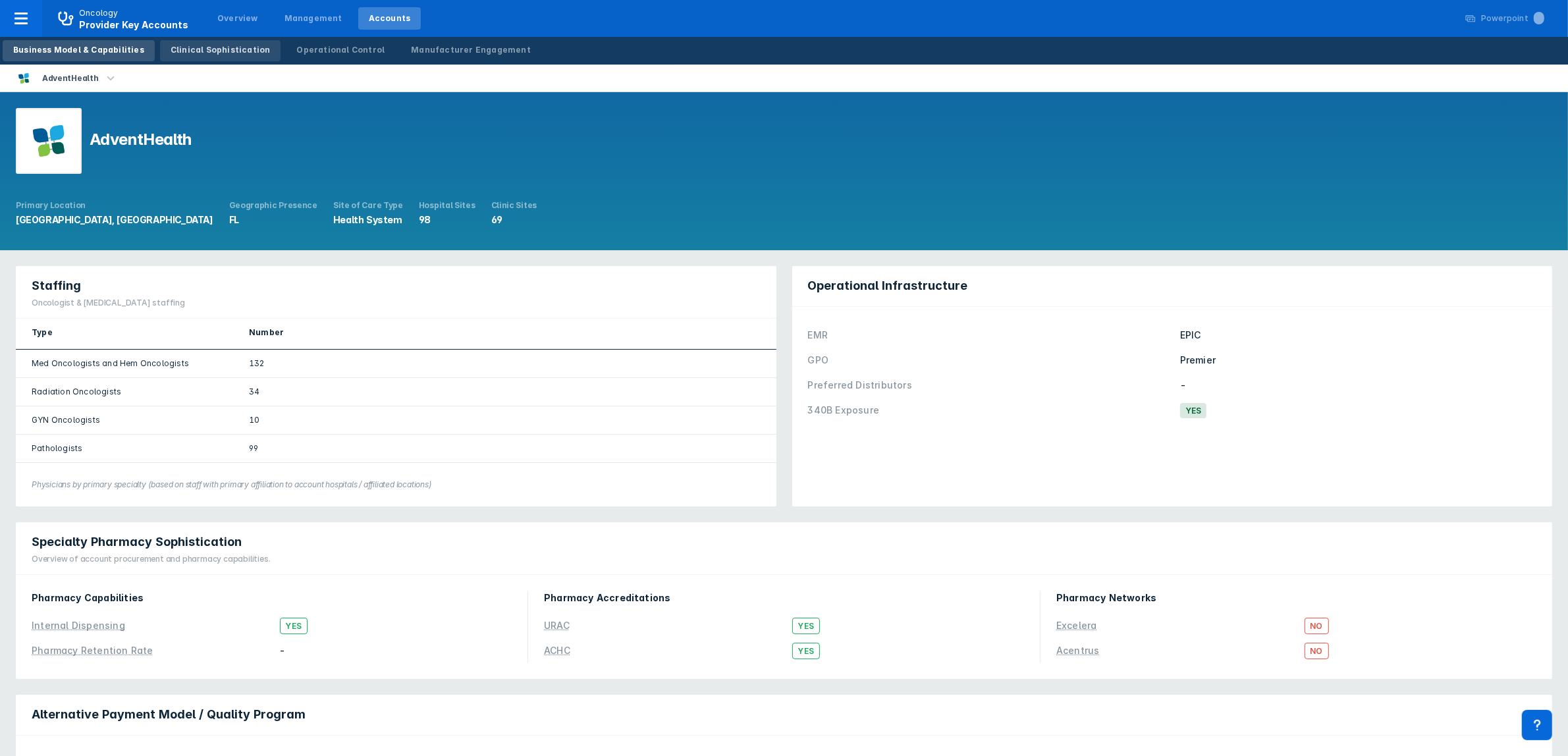
click at [176, 58] on link "Clinical Sophistication" at bounding box center [221, 50] width 121 height 21
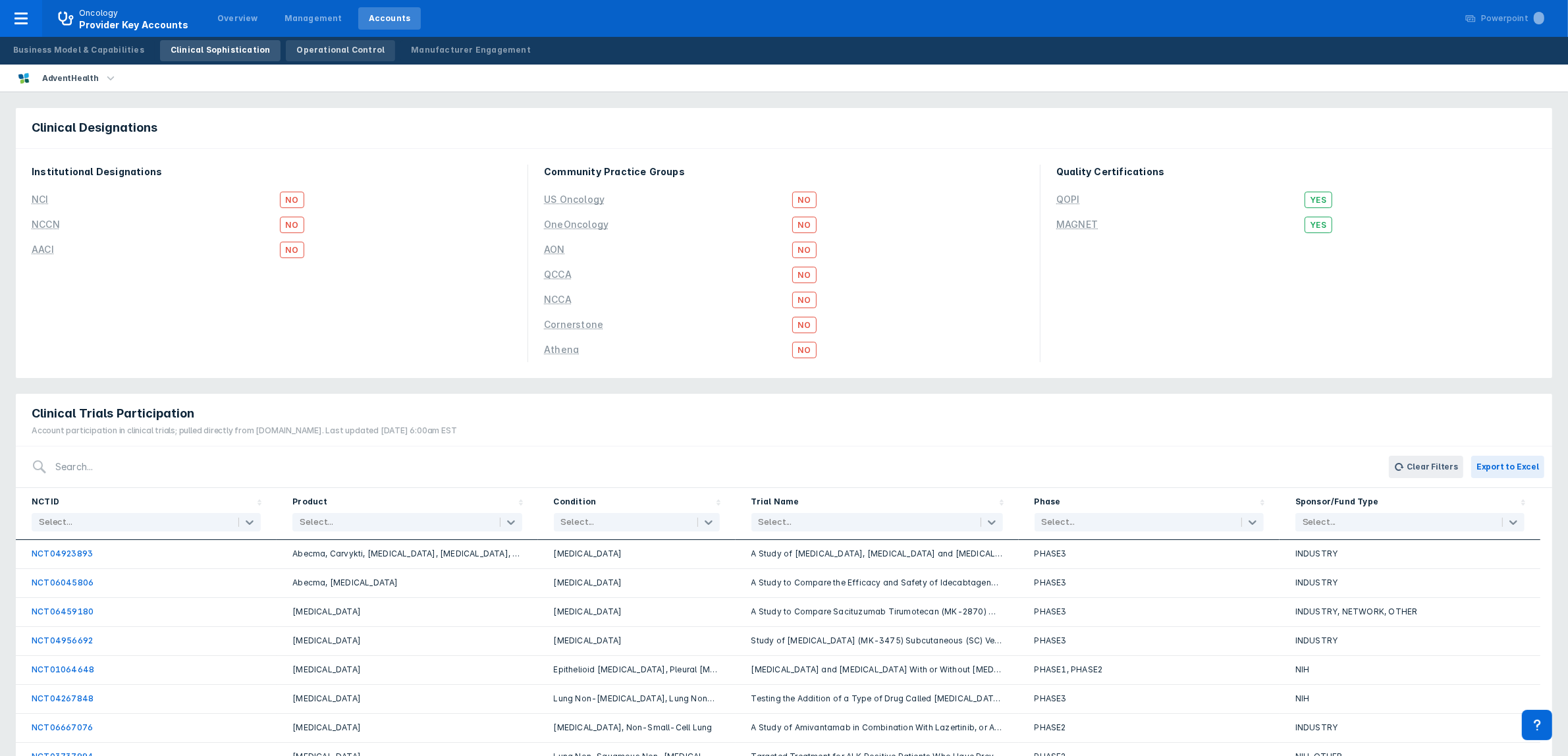
click at [314, 50] on div "Operational Control" at bounding box center [340, 50] width 88 height 12
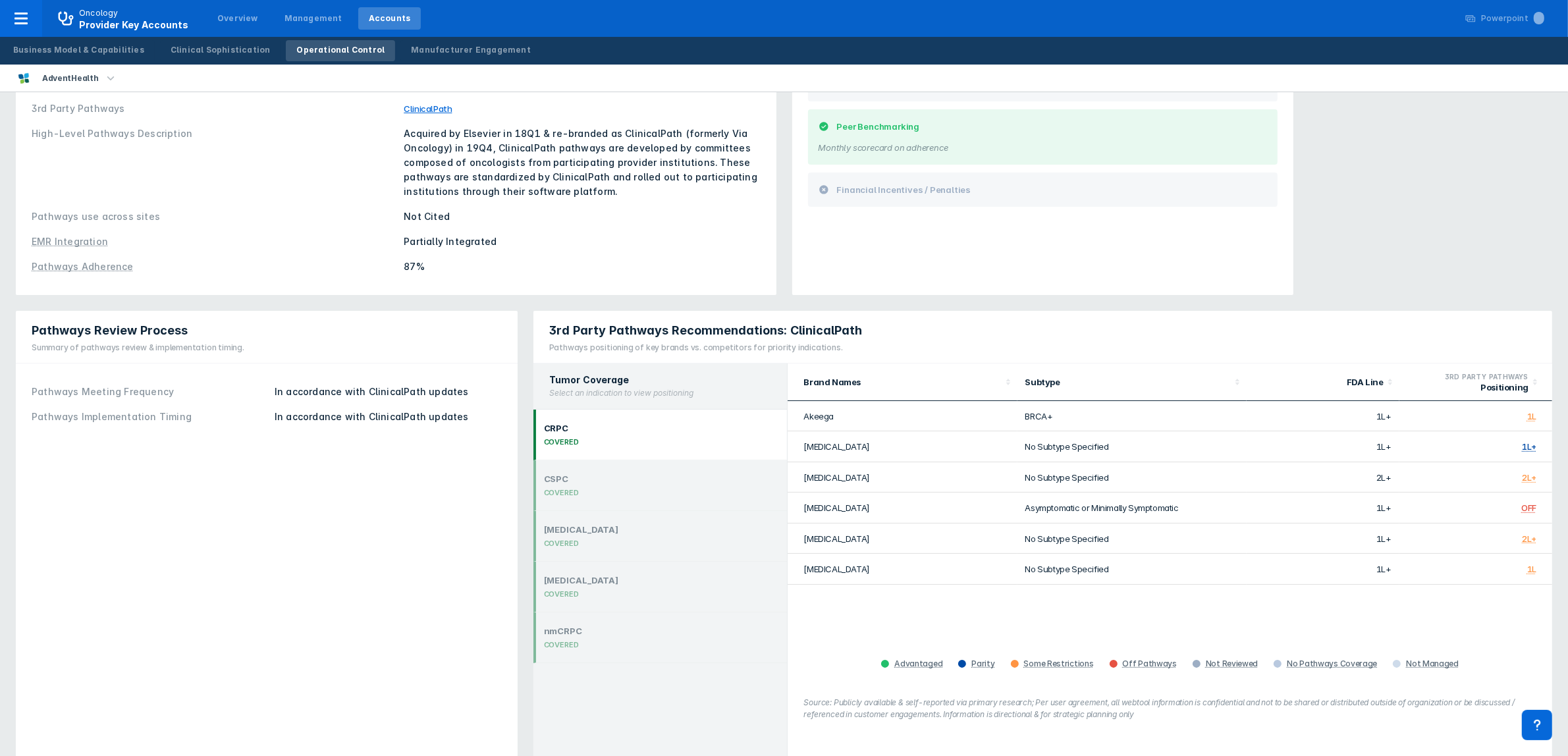
scroll to position [136, 0]
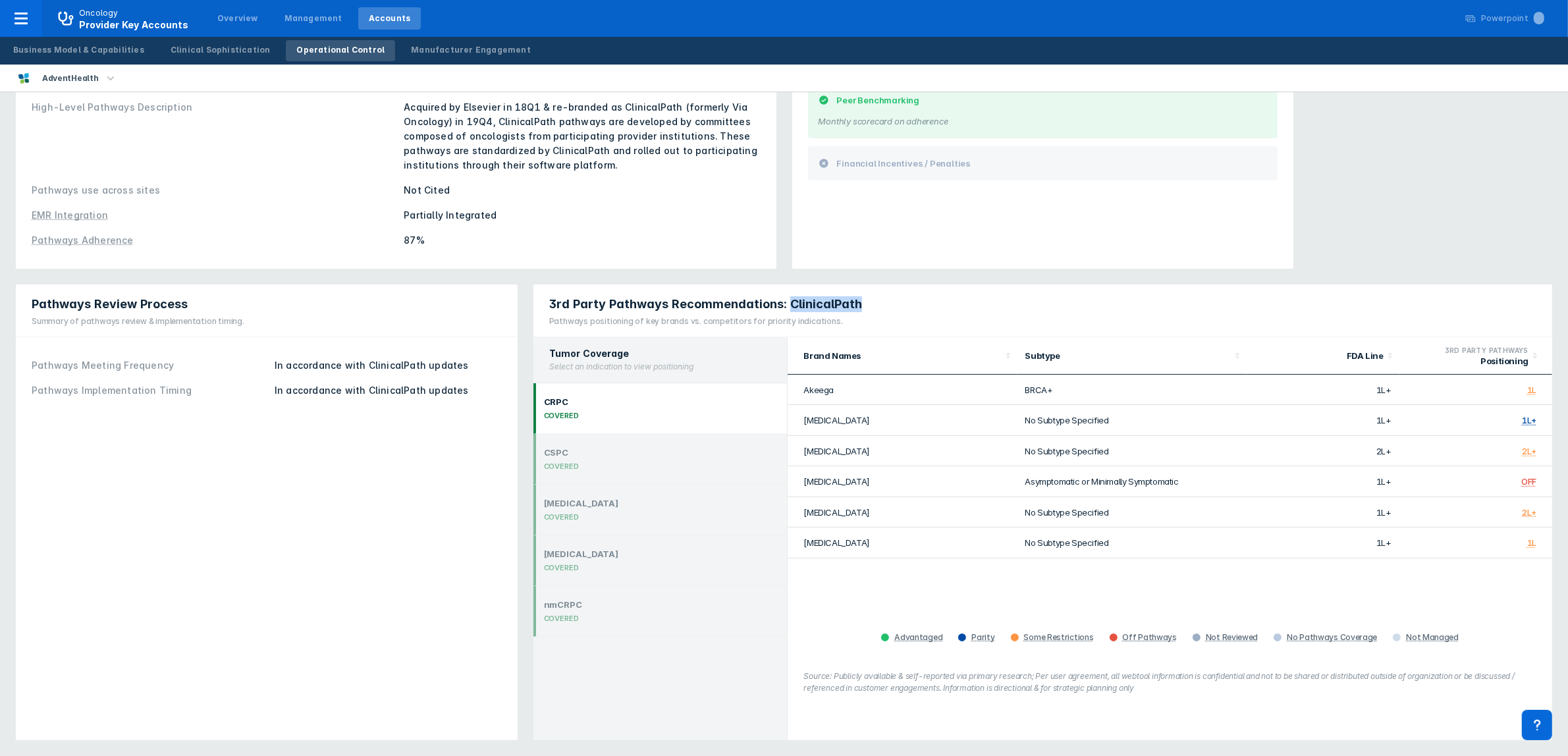
drag, startPoint x: 856, startPoint y: 306, endPoint x: 784, endPoint y: 308, distance: 72.0
click at [784, 308] on div "3rd Party Pathways Recommendations: ClinicalPath Pathways positioning of key br…" at bounding box center [703, 310] width 338 height 52
click at [584, 557] on div "NSCLC COVERED" at bounding box center [661, 560] width 254 height 50
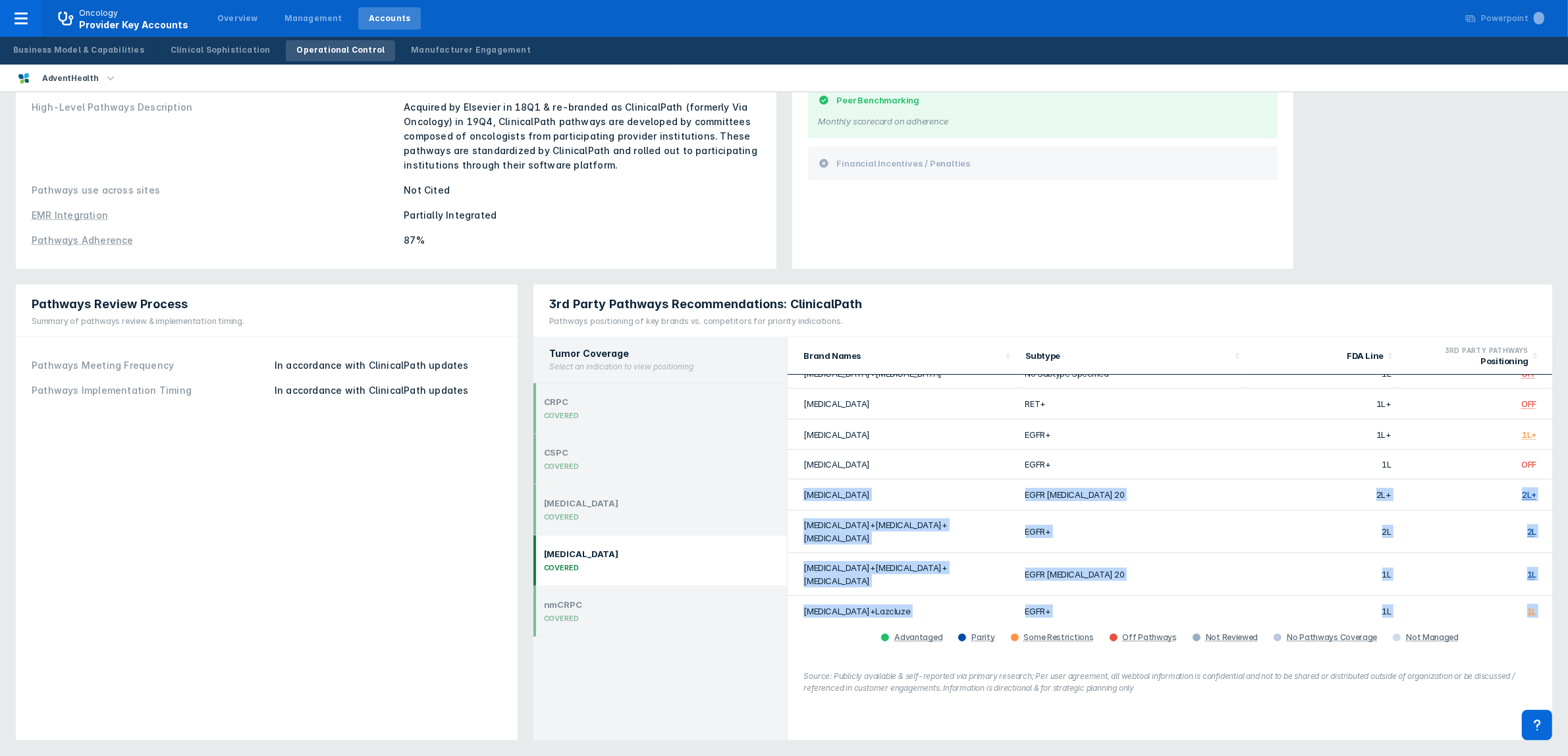
scroll to position [33, 0]
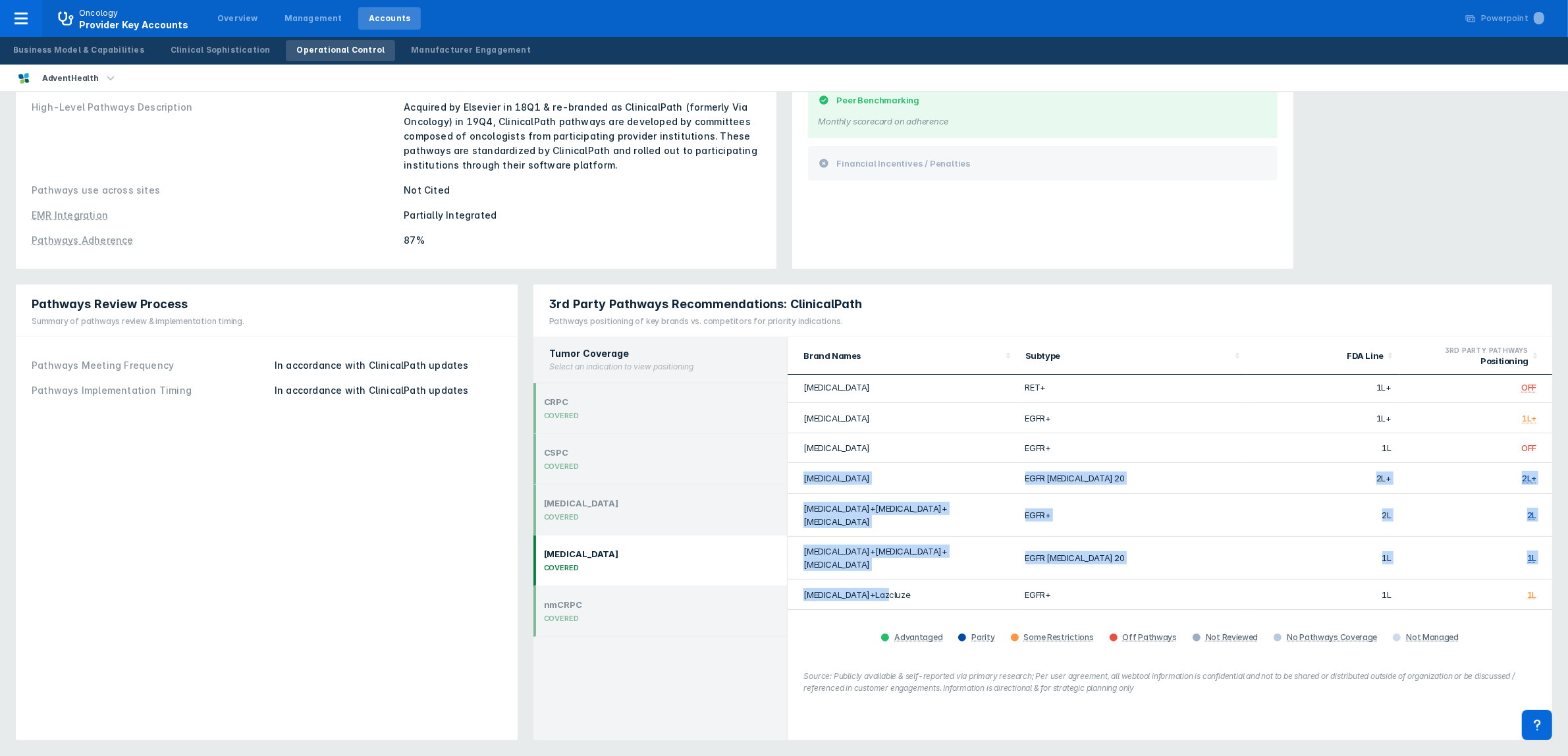
drag, startPoint x: 803, startPoint y: 508, endPoint x: 899, endPoint y: 561, distance: 109.7
click at [899, 561] on tbody "Cyramza+Tarceva No Subtype Specified 1L OFF Gavreto RET+ 1L+ OFF Gilotrif EGFR+…" at bounding box center [1170, 568] width 765 height 452
click at [877, 580] on td "Rybrevant+Lazcluze" at bounding box center [902, 595] width 229 height 31
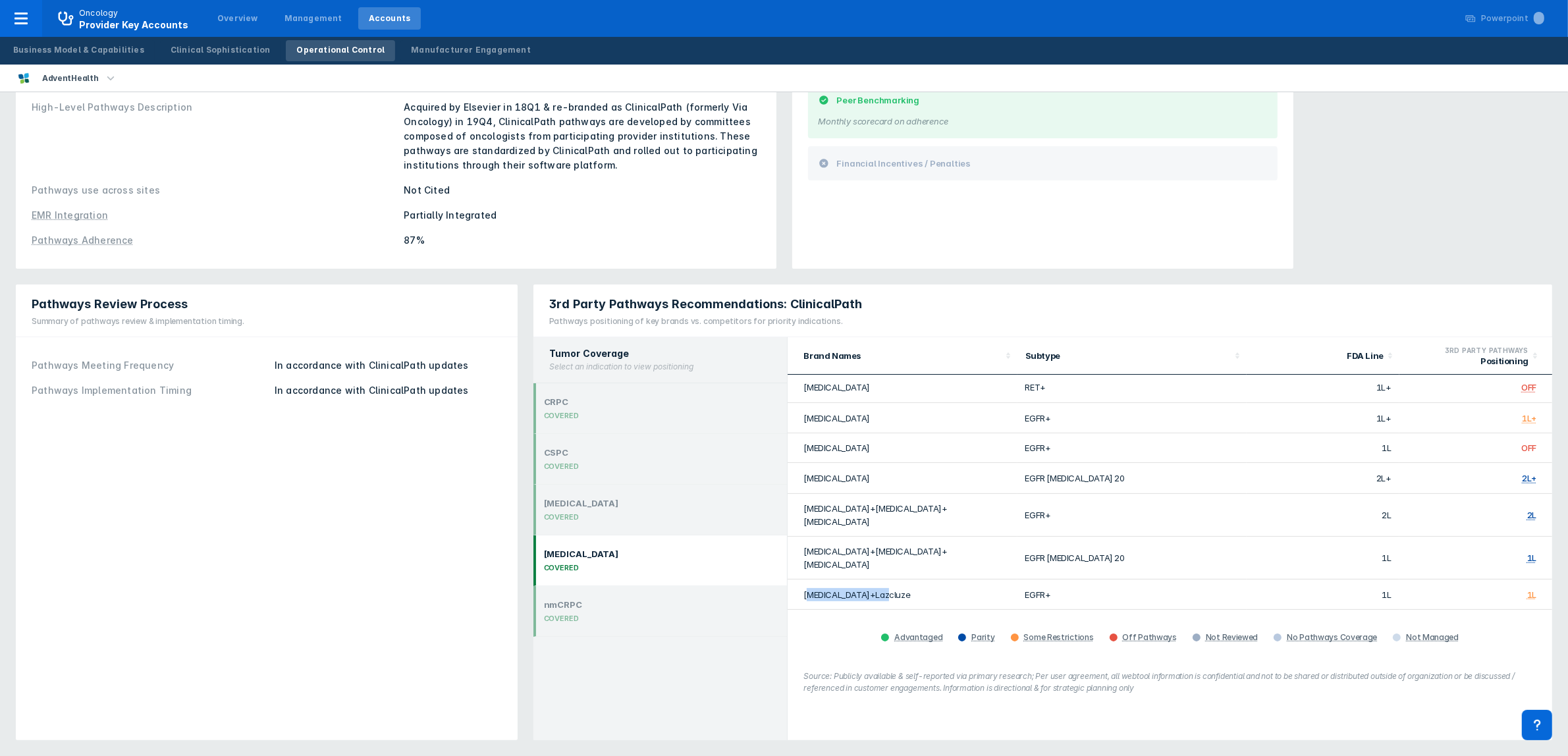
drag, startPoint x: 807, startPoint y: 565, endPoint x: 883, endPoint y: 566, distance: 76.0
click at [883, 580] on td "Rybrevant+Lazcluze" at bounding box center [902, 595] width 229 height 31
click at [812, 609] on td "Tagrisso" at bounding box center [902, 625] width 229 height 31
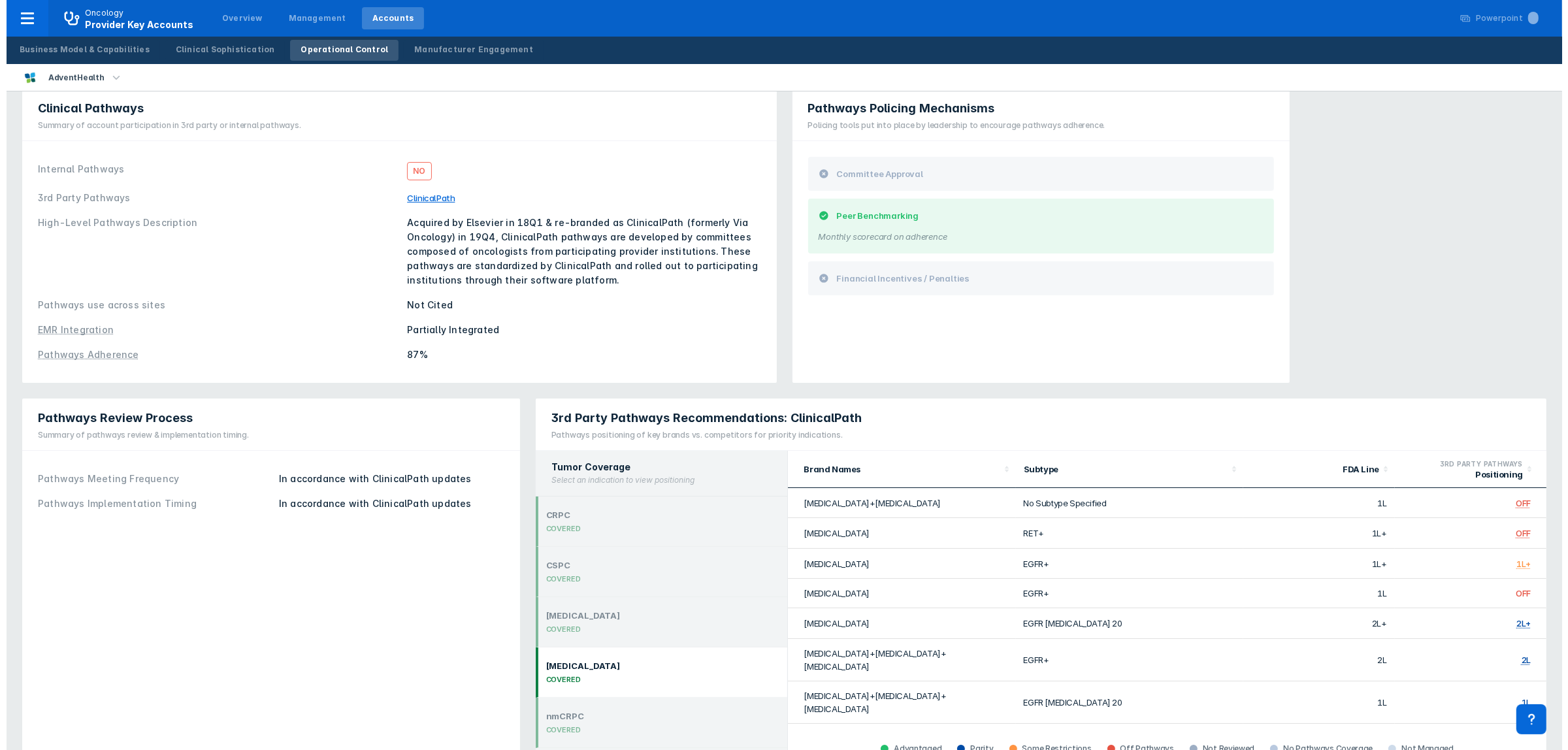
scroll to position [0, 0]
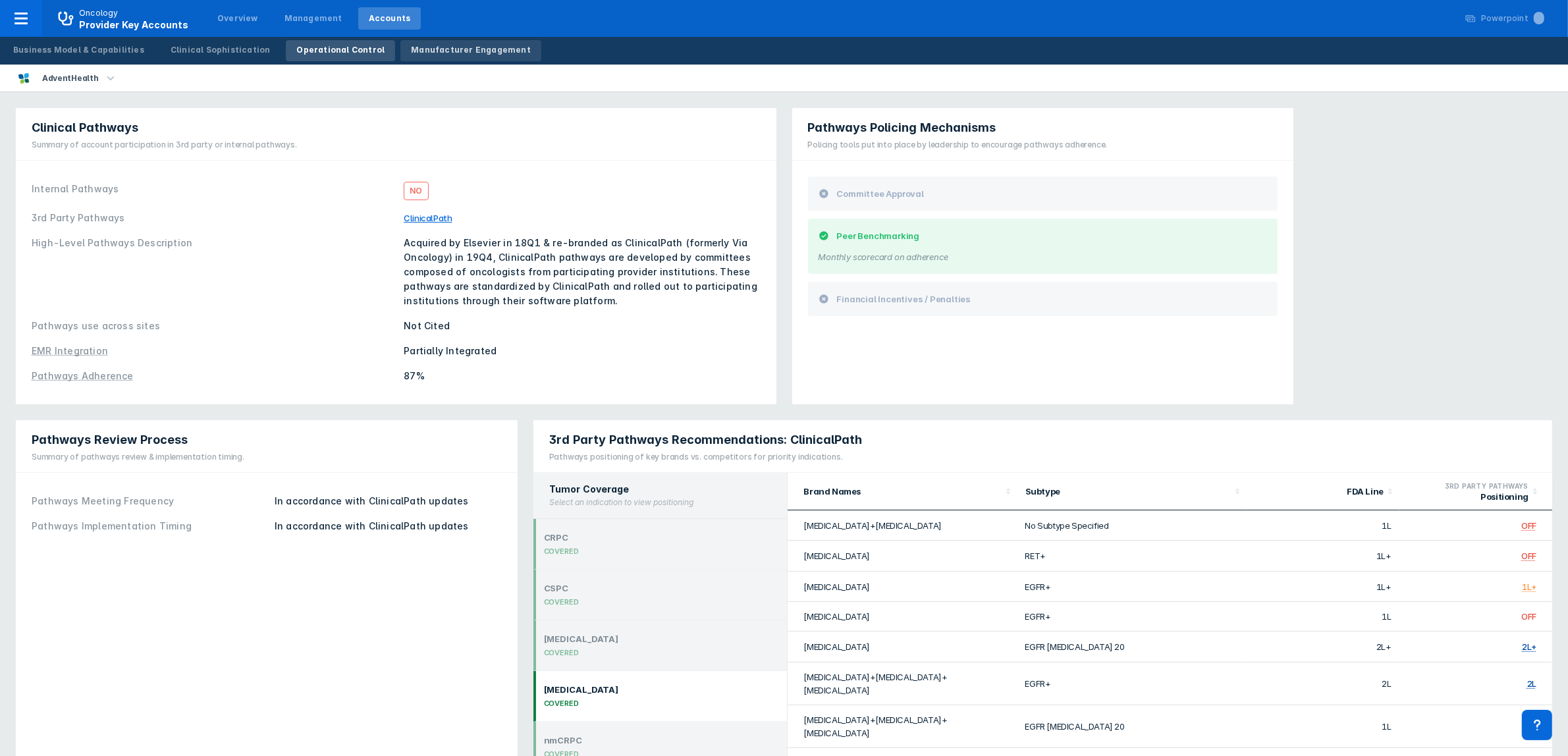
click at [420, 46] on div "Manufacturer Engagement" at bounding box center [471, 50] width 120 height 12
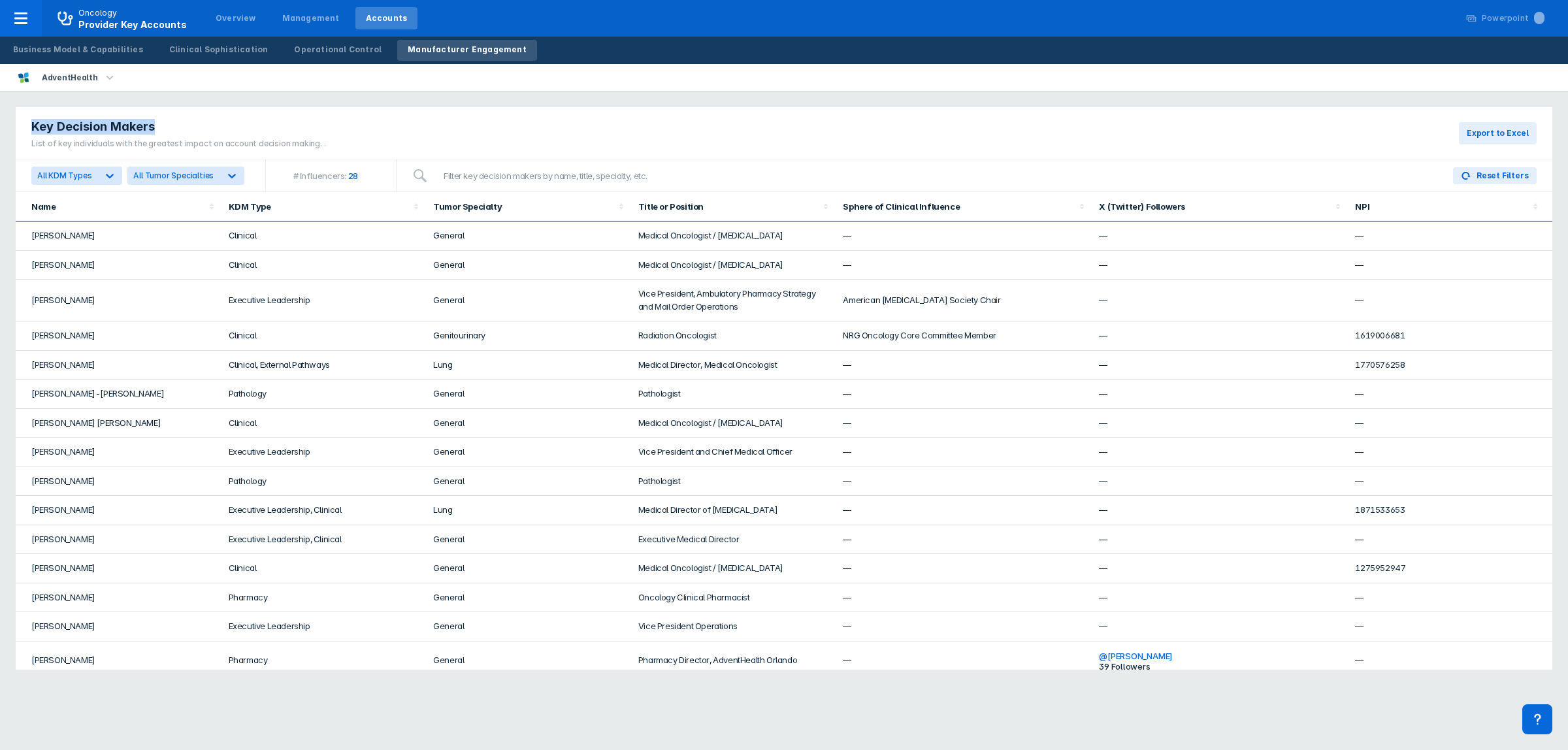
drag, startPoint x: 161, startPoint y: 129, endPoint x: 33, endPoint y: 128, distance: 128.0
click at [33, 128] on div "Key Decision Makers" at bounding box center [178, 127] width 294 height 16
click at [527, 121] on div "Key Decision Makers List of key individuals with the greatest impact on account…" at bounding box center [784, 134] width 1537 height 52
drag, startPoint x: 1399, startPoint y: 334, endPoint x: 1342, endPoint y: 340, distance: 57.3
click at [1347, 340] on td "1619006681" at bounding box center [1450, 336] width 206 height 30
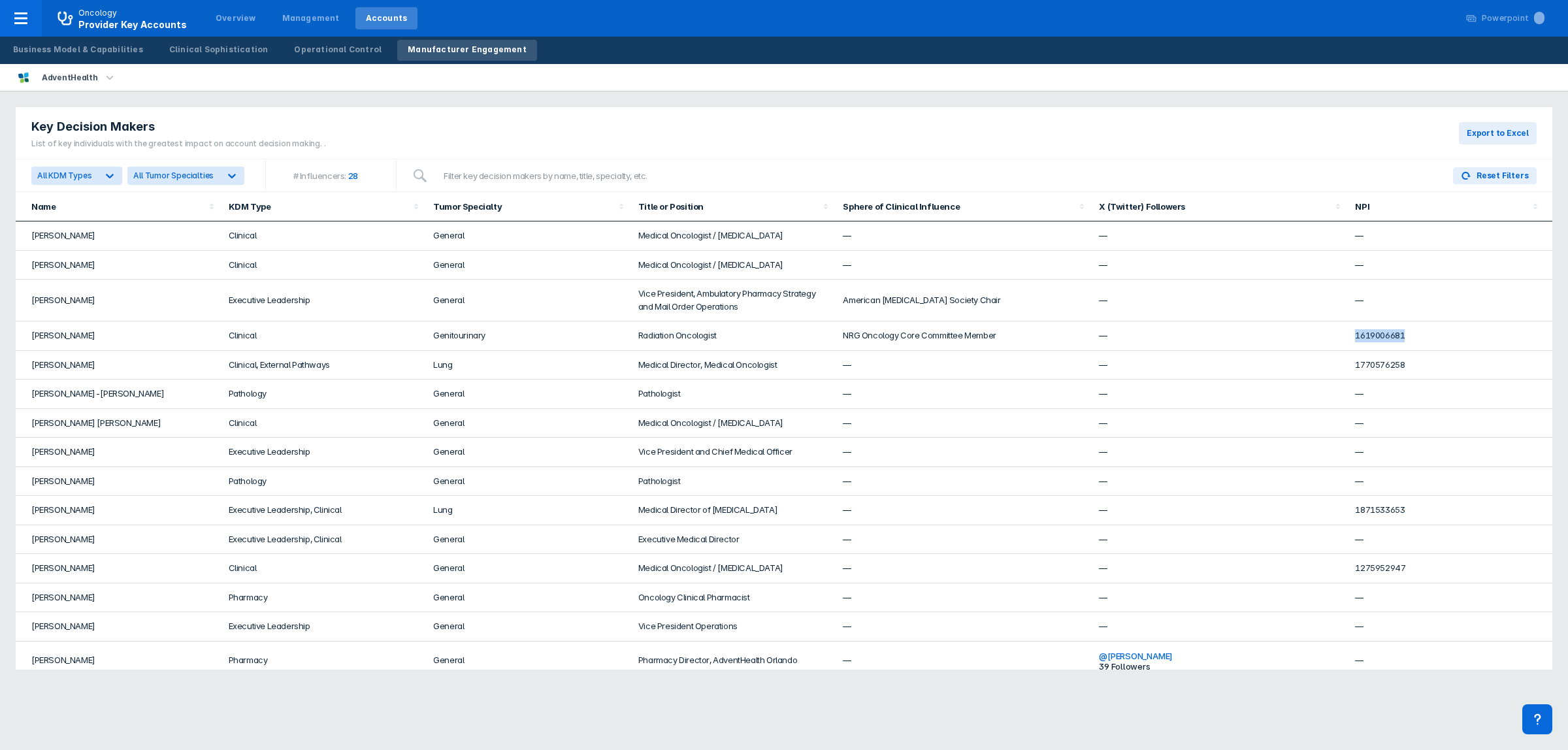
click at [1366, 341] on td "1619006681" at bounding box center [1450, 336] width 206 height 30
click at [1368, 335] on td "1619006681" at bounding box center [1450, 336] width 206 height 30
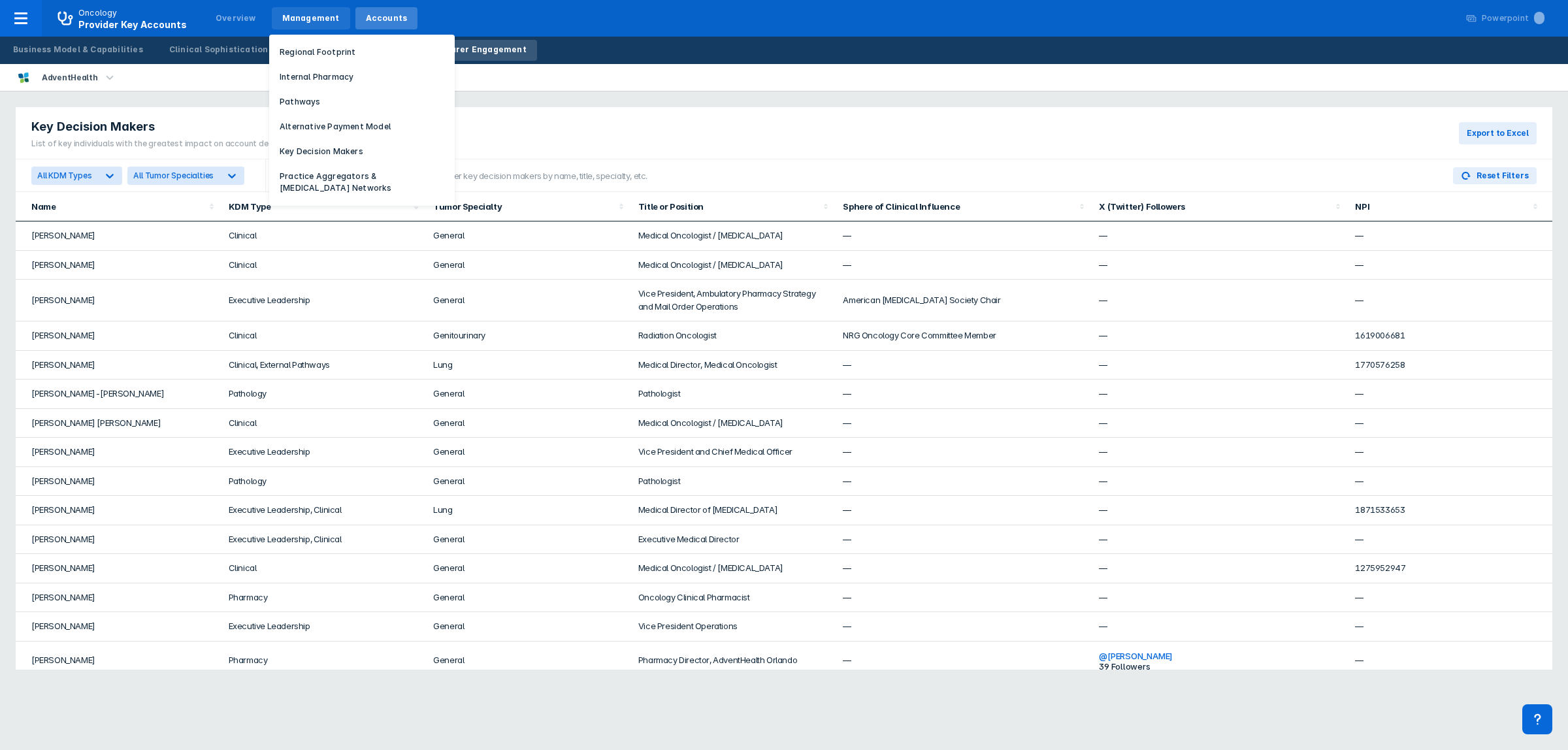
click at [288, 19] on div "Management" at bounding box center [311, 19] width 58 height 12
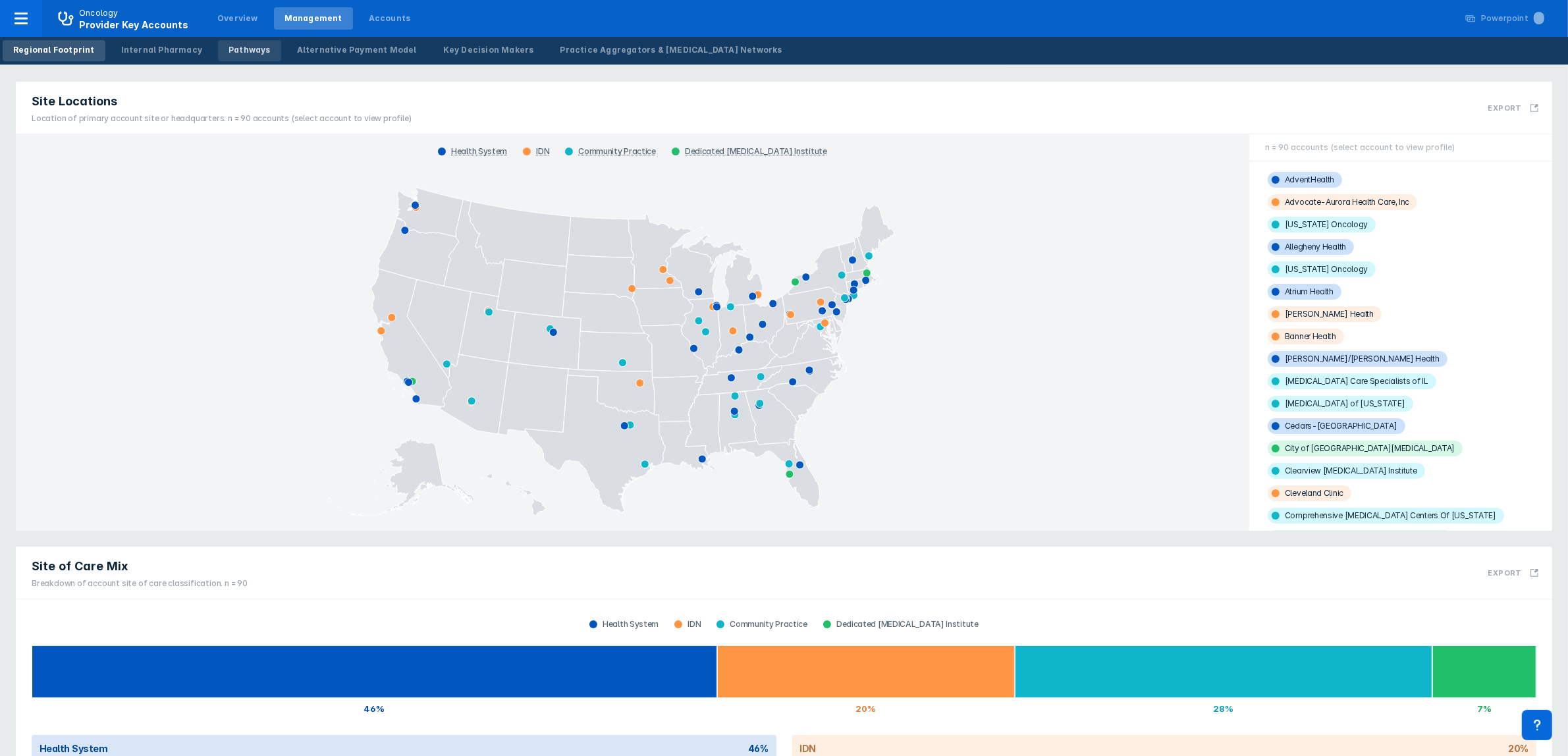
click at [232, 50] on div "Pathways" at bounding box center [249, 50] width 42 height 12
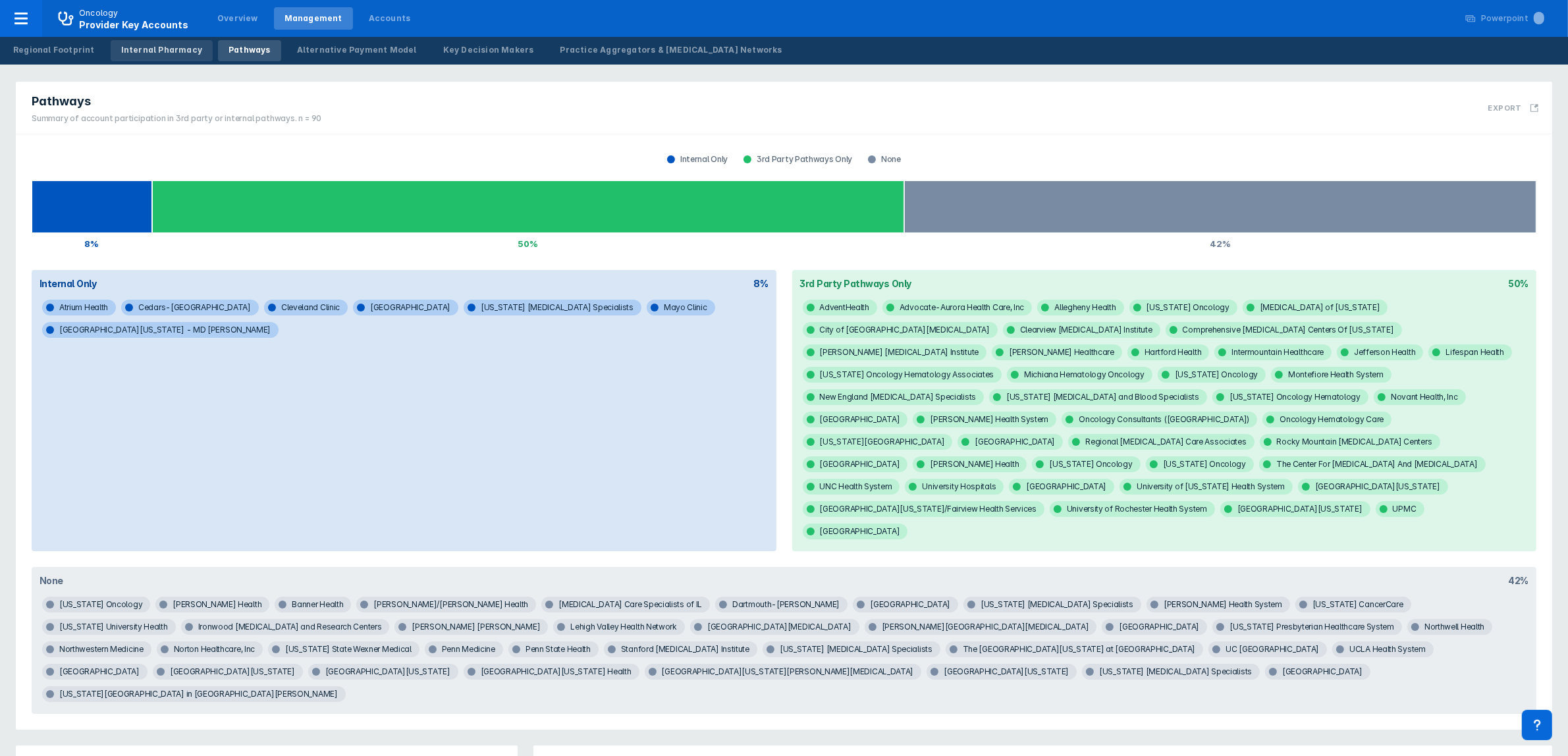
click at [170, 50] on div "Internal Pharmacy" at bounding box center [161, 50] width 81 height 12
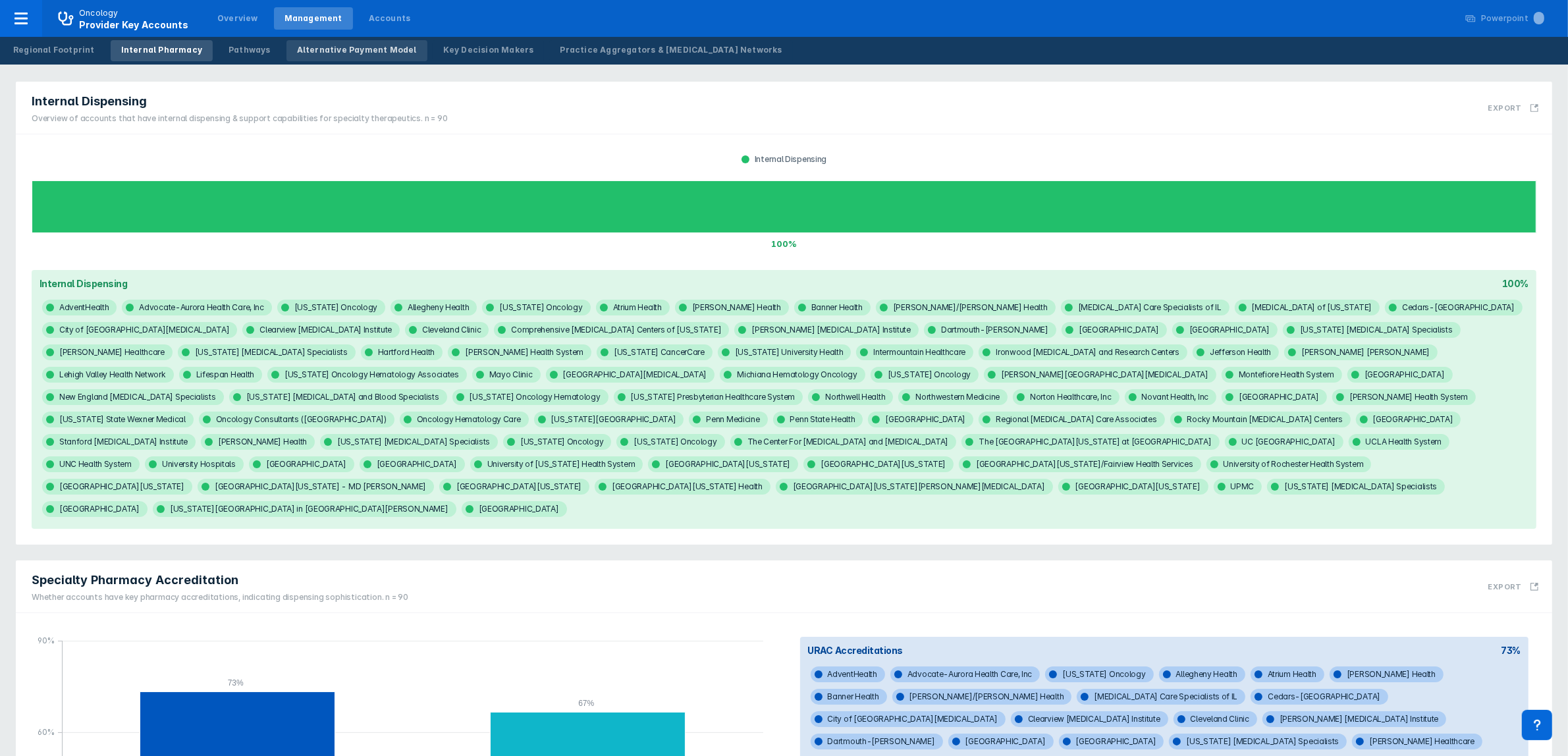
click at [353, 50] on div "Alternative Payment Model" at bounding box center [356, 50] width 120 height 12
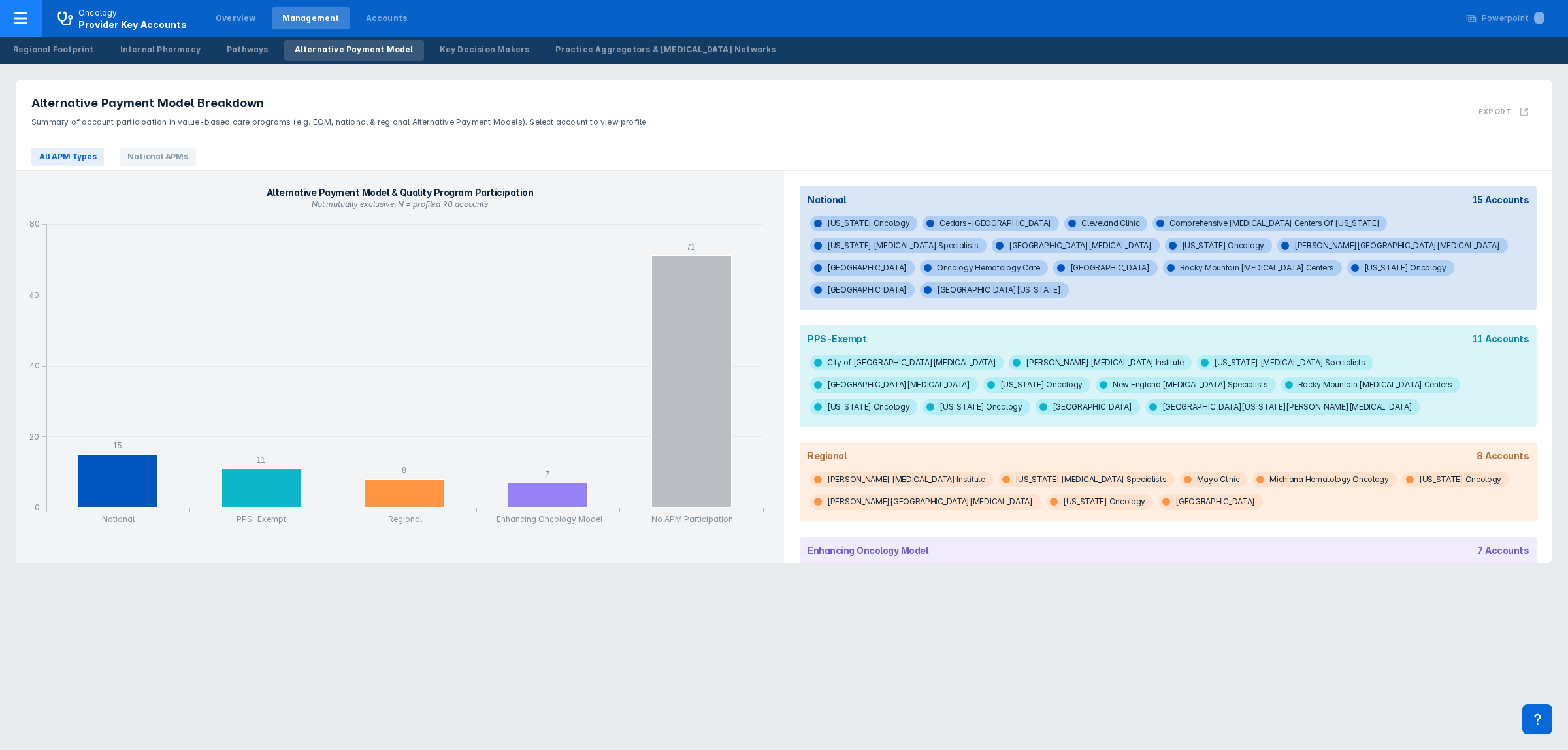
click at [27, 26] on div at bounding box center [20, 18] width 41 height 36
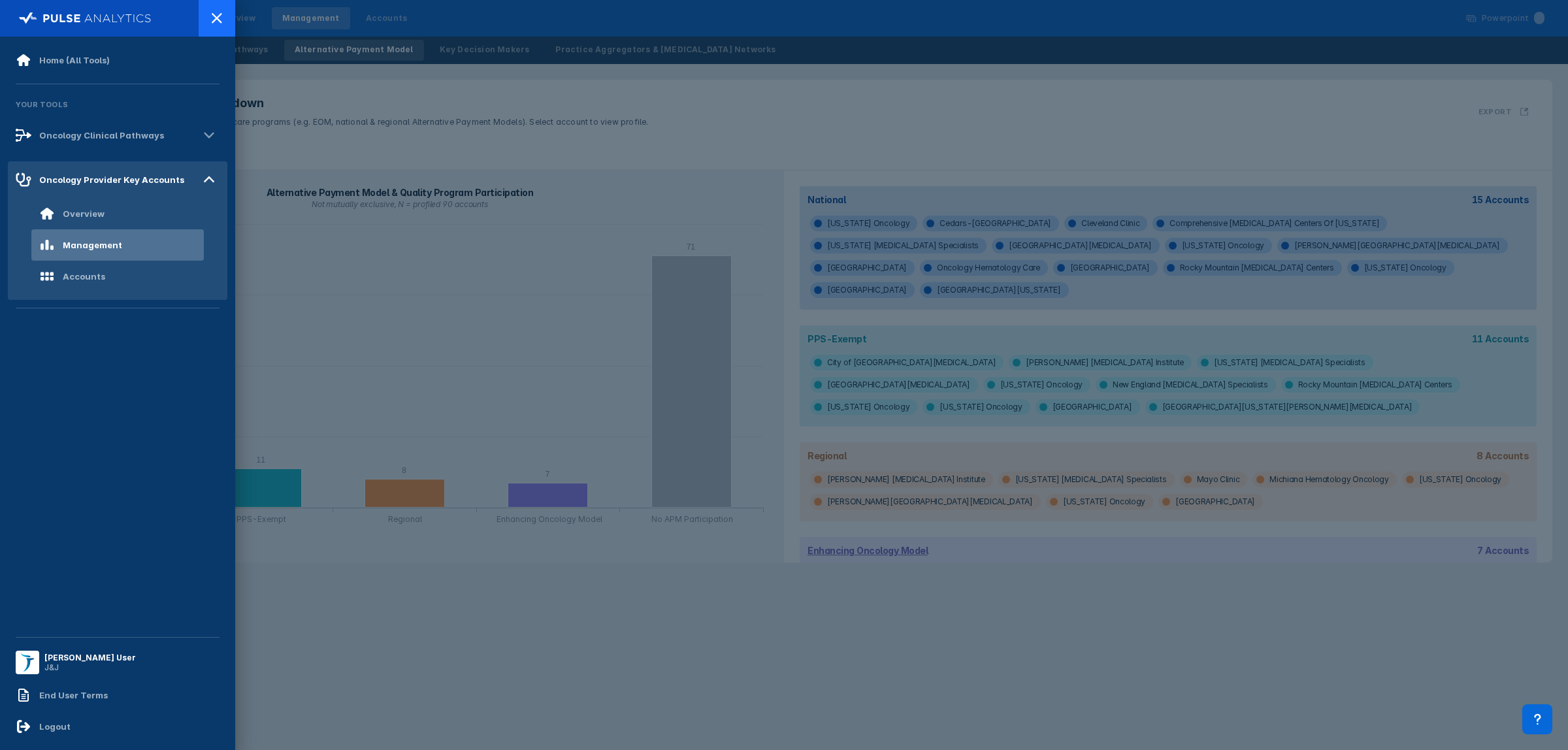
click at [212, 21] on icon at bounding box center [217, 18] width 16 height 16
